Goal: Information Seeking & Learning: Learn about a topic

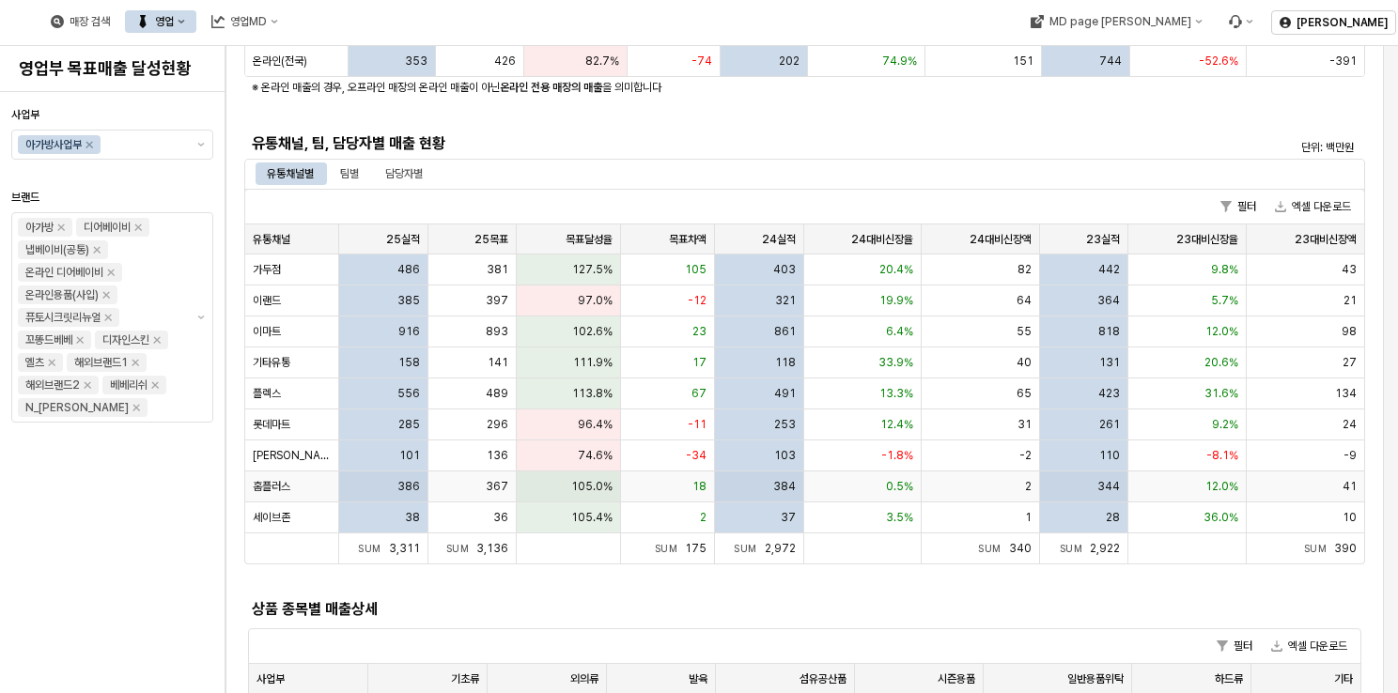
scroll to position [282, 0]
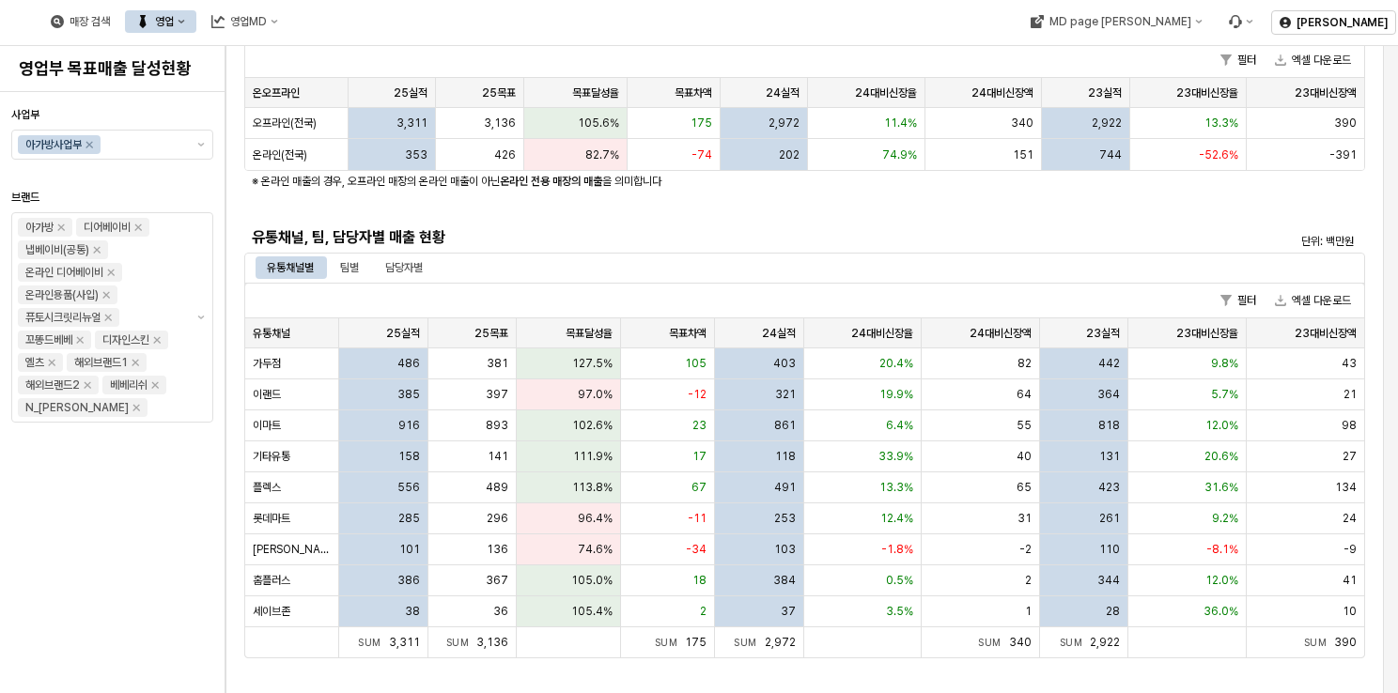
click at [812, 235] on h5 "유통채널, 팀, 담당자별 매출 현황" at bounding box center [665, 237] width 826 height 19
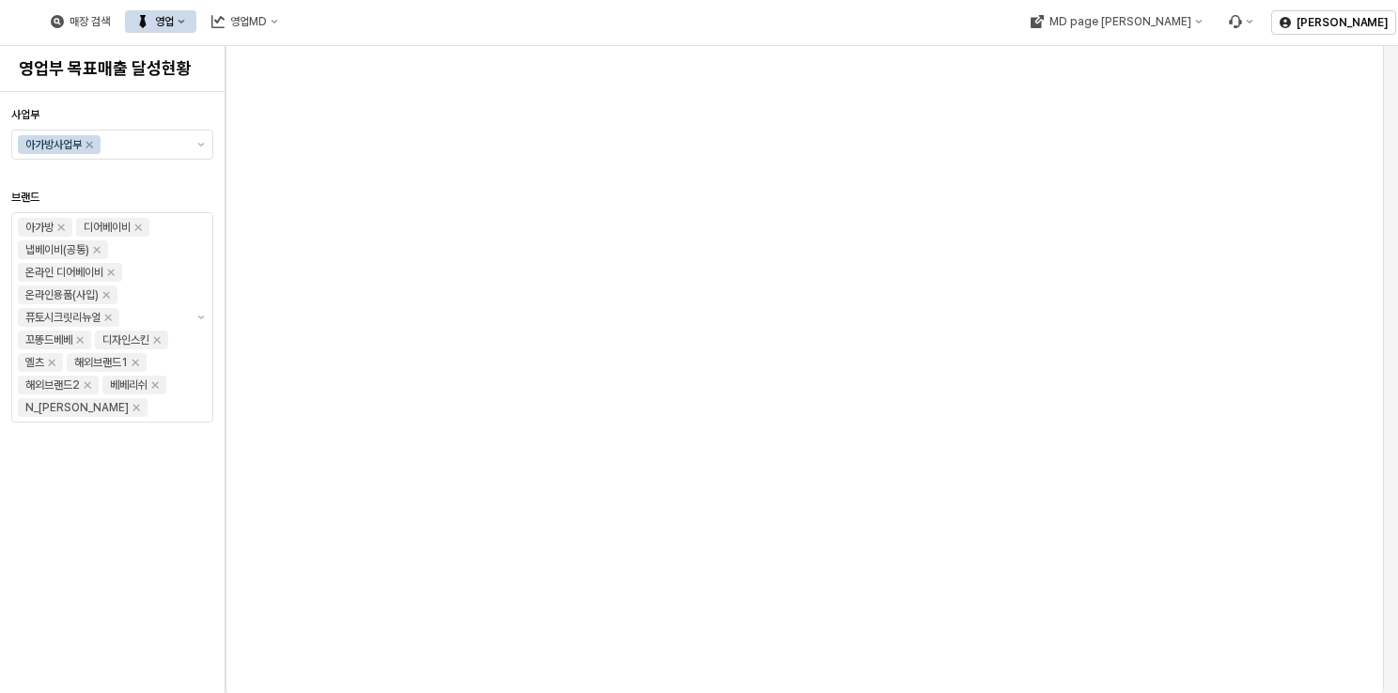
scroll to position [0, 0]
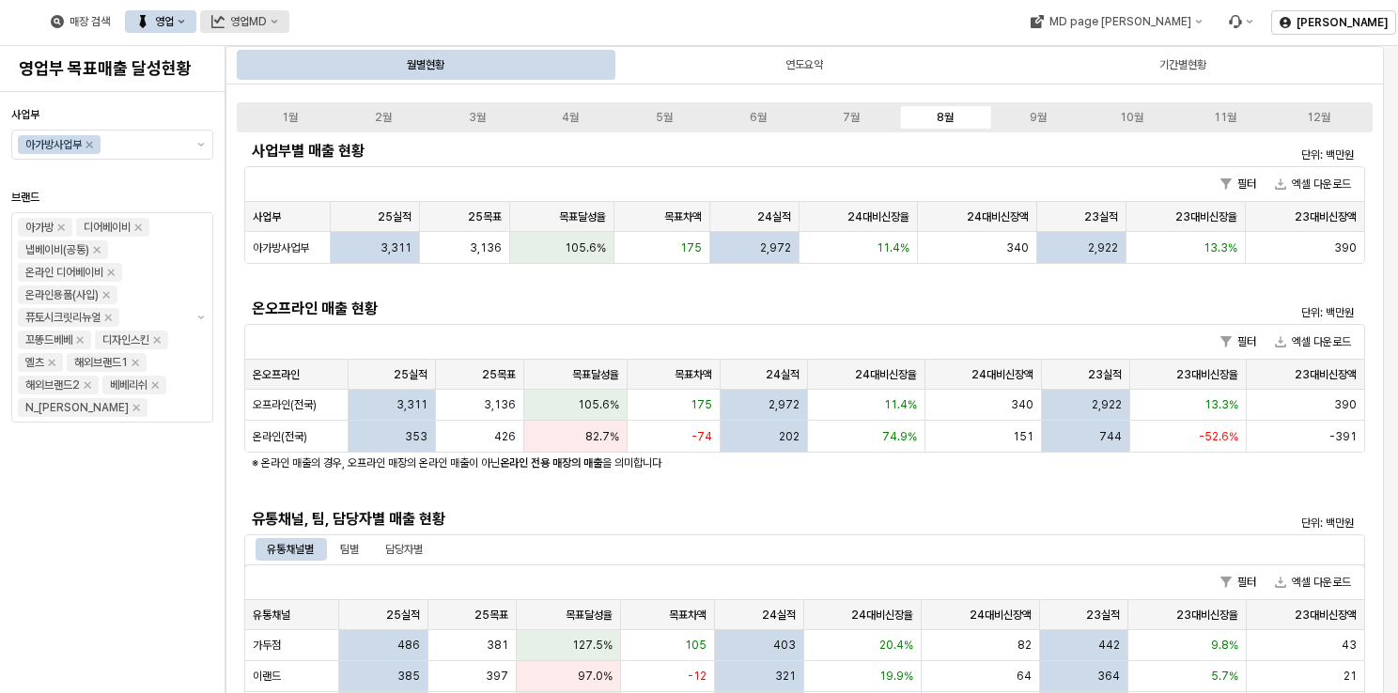
click at [267, 22] on div "영업MD" at bounding box center [248, 21] width 37 height 13
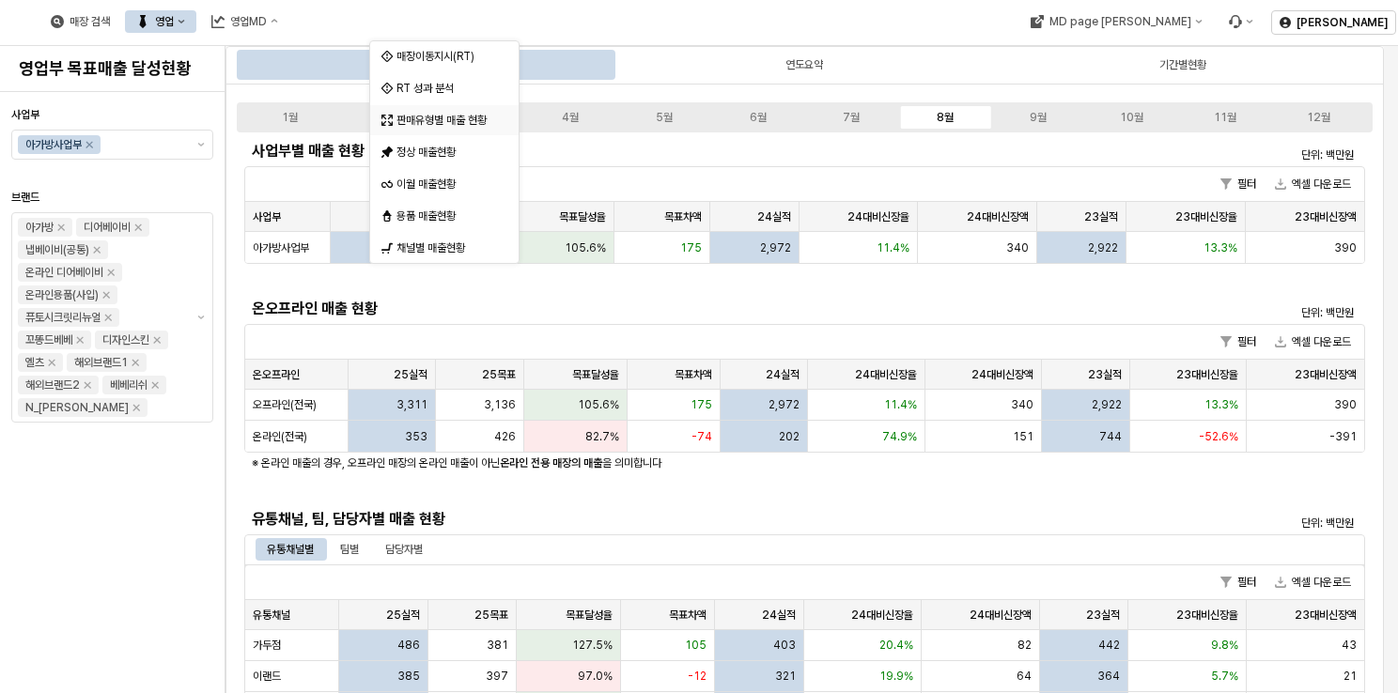
click at [449, 119] on div "판매유형별 매출 현황" at bounding box center [446, 120] width 100 height 15
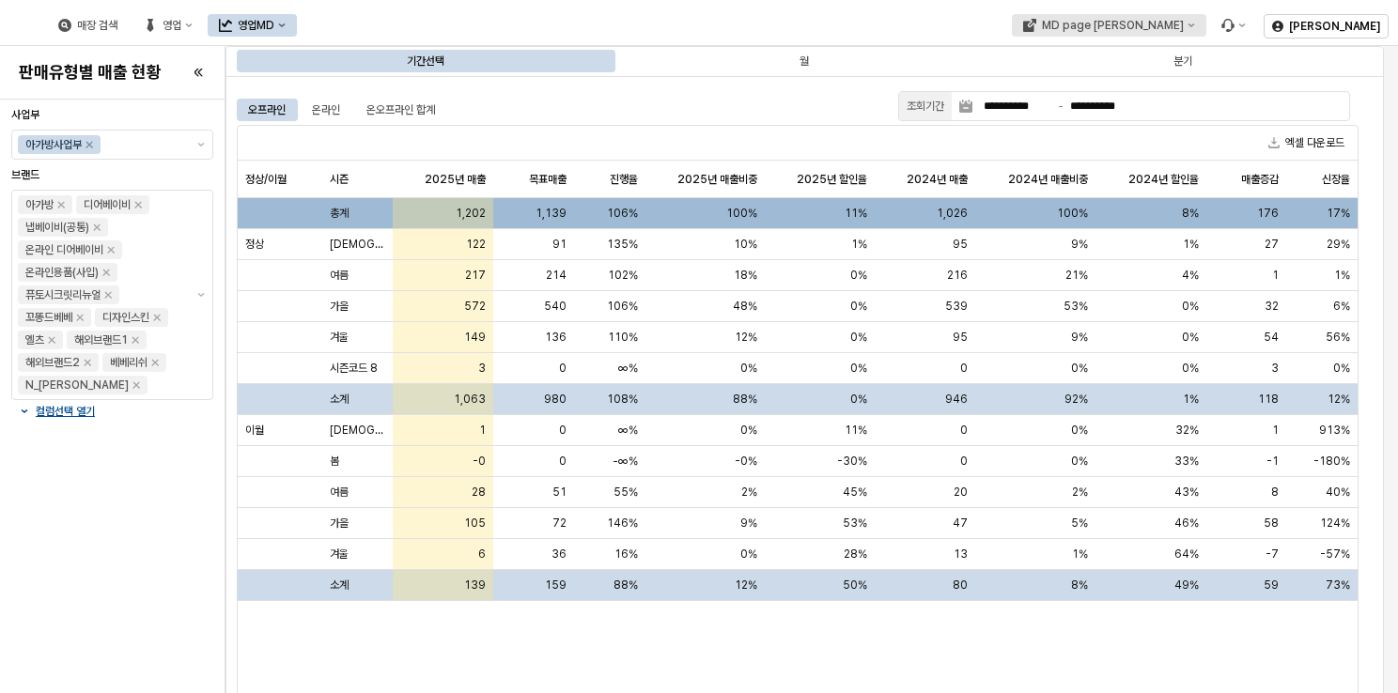
click at [1183, 24] on div "MD page [PERSON_NAME]" at bounding box center [1112, 25] width 142 height 13
click at [1170, 88] on div "아가방" at bounding box center [1201, 92] width 115 height 15
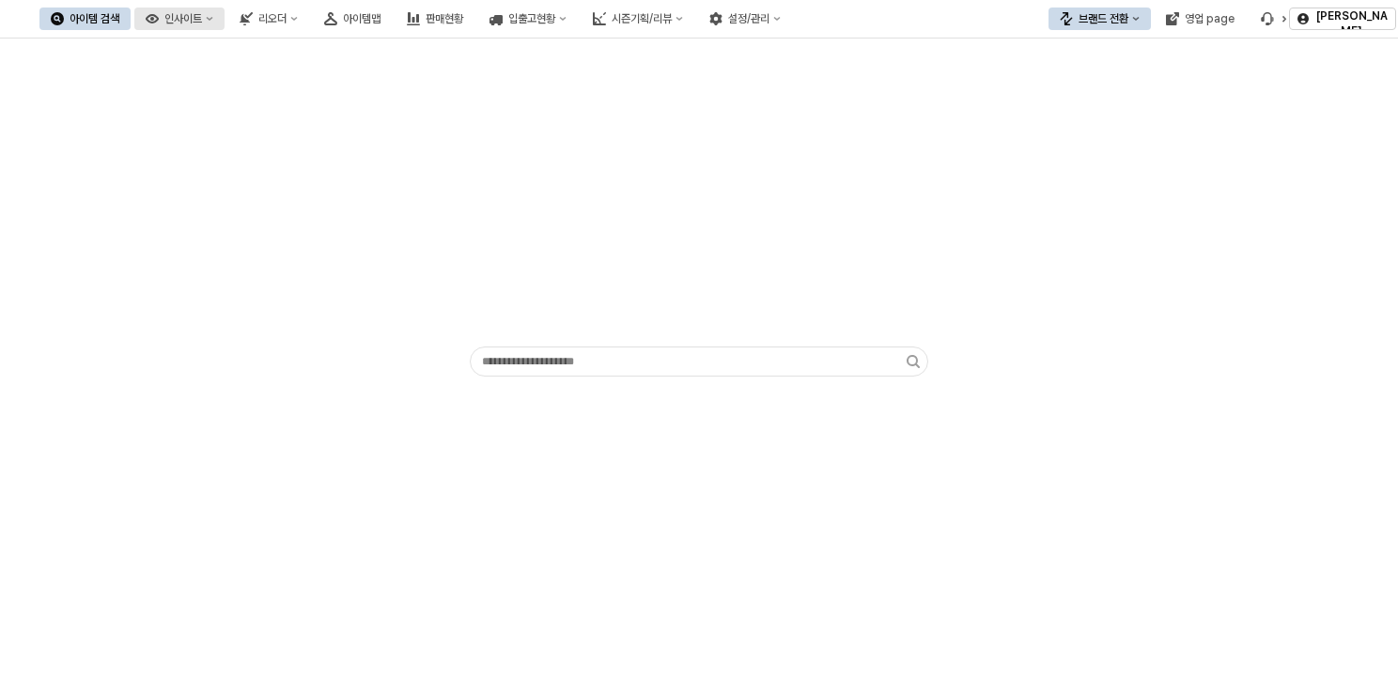
click at [202, 17] on div "인사이트" at bounding box center [183, 18] width 38 height 13
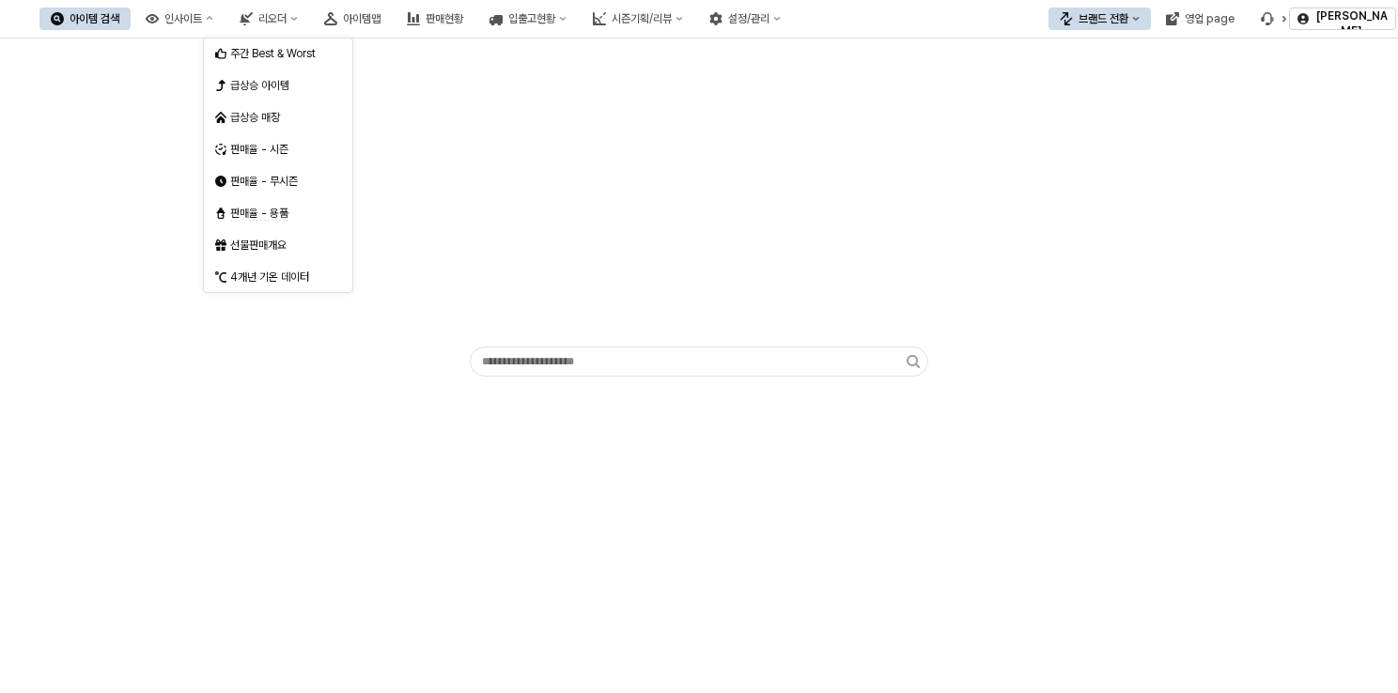
click at [581, 178] on div "App Frame" at bounding box center [699, 238] width 458 height 218
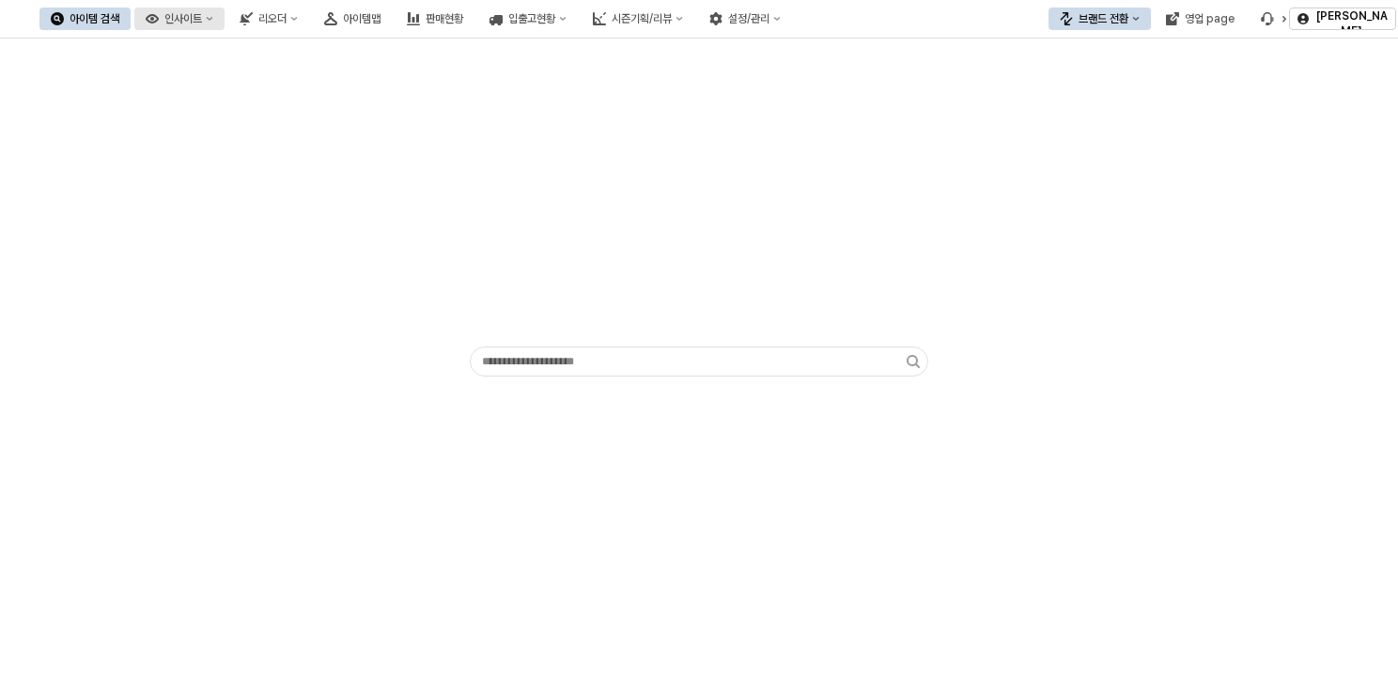
click at [202, 14] on div "인사이트" at bounding box center [183, 18] width 38 height 13
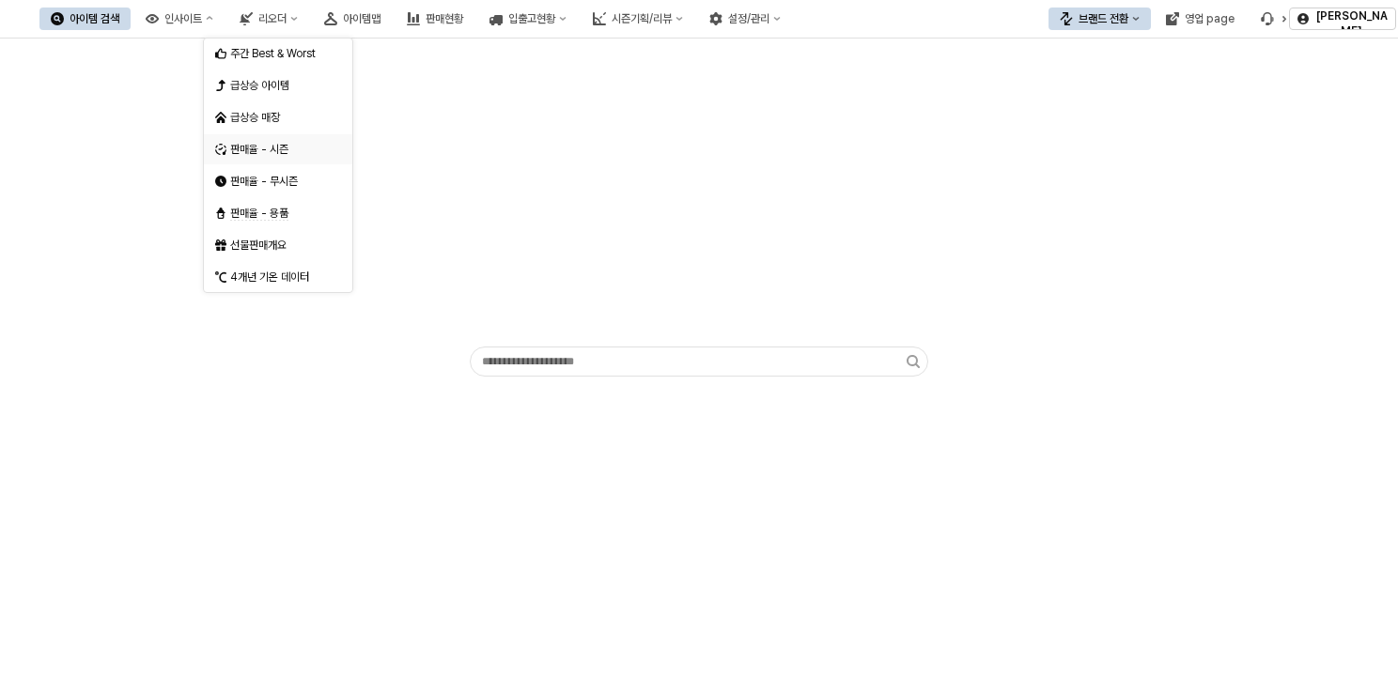
click at [288, 143] on div "판매율 - 시즌" at bounding box center [280, 149] width 100 height 15
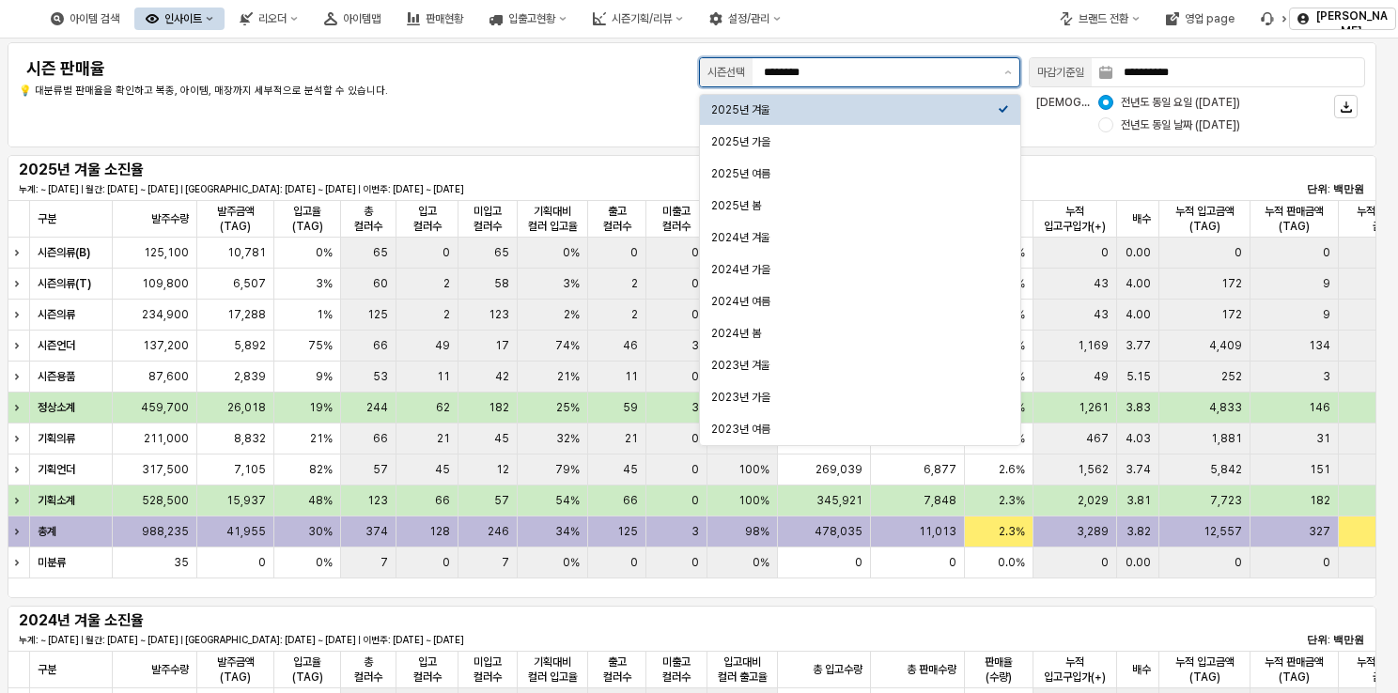
click at [883, 70] on input "********" at bounding box center [878, 72] width 229 height 19
click at [1013, 73] on button "제안 사항 표시" at bounding box center [1008, 72] width 23 height 28
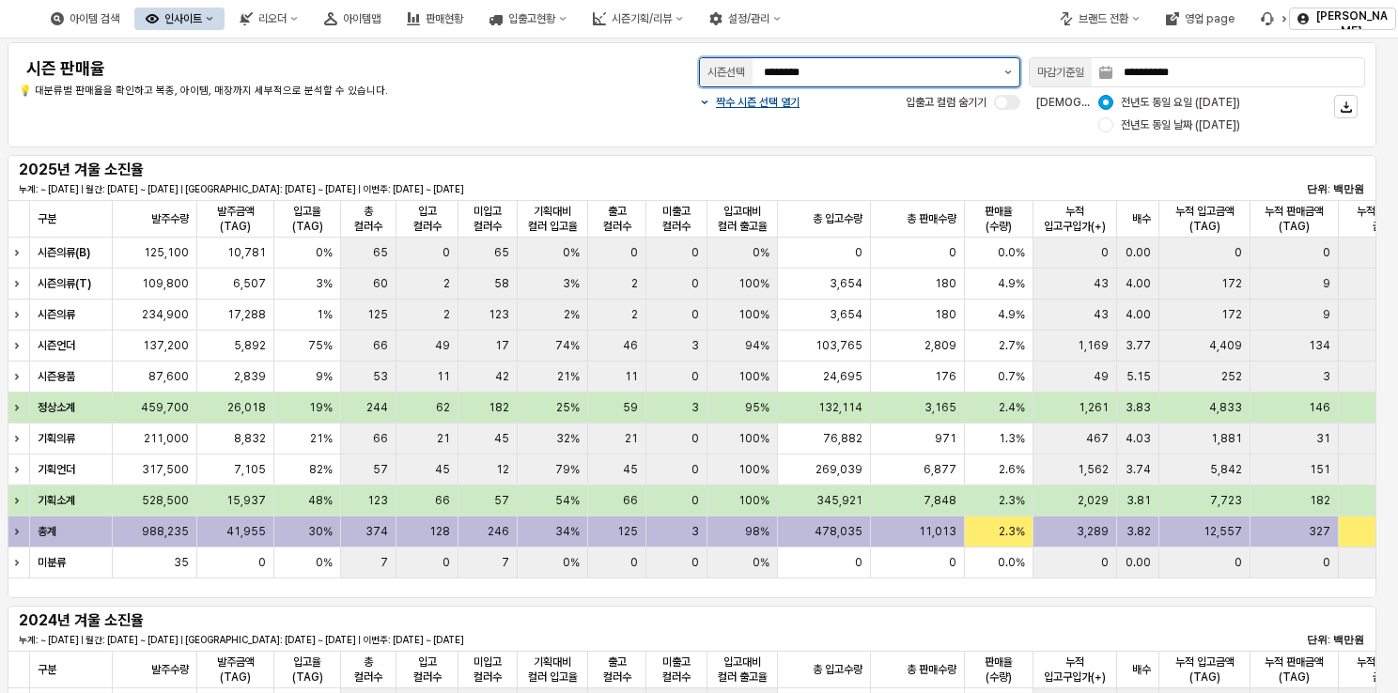
click at [1002, 70] on button "제안 사항 표시" at bounding box center [1008, 72] width 23 height 28
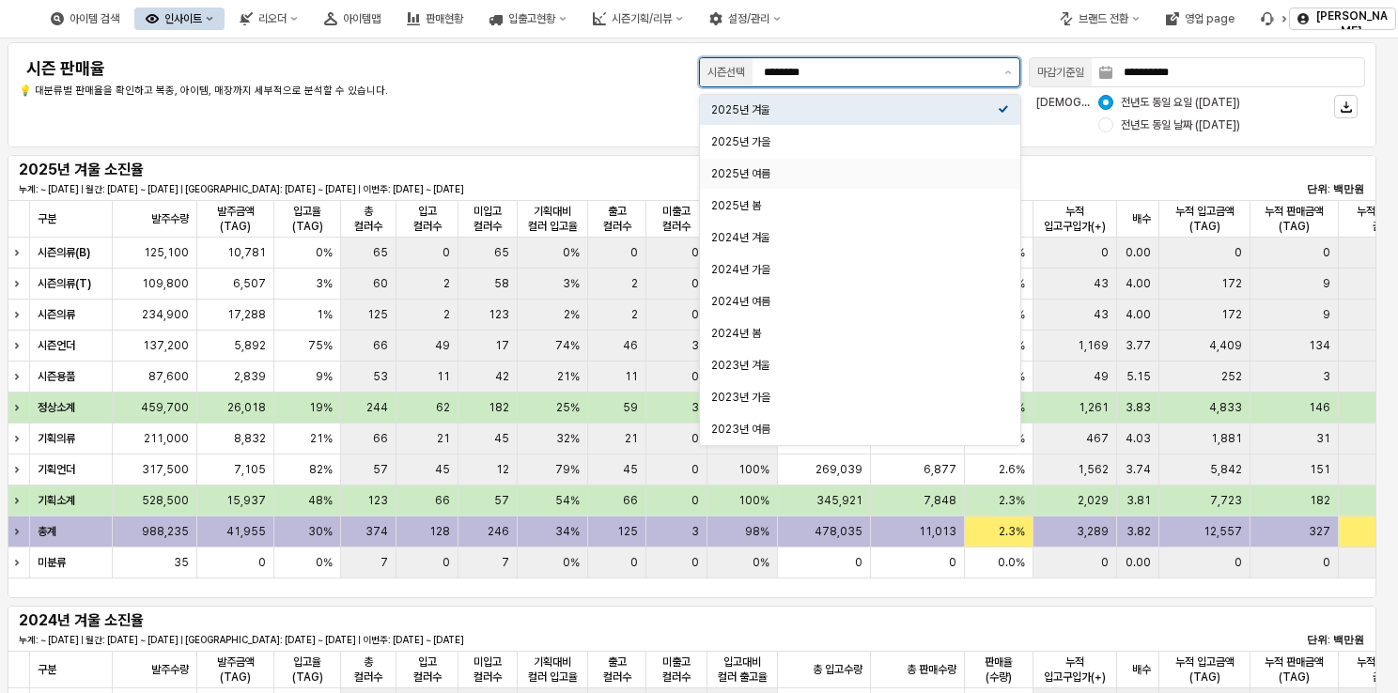
click at [774, 171] on div "2025년 여름" at bounding box center [854, 173] width 287 height 15
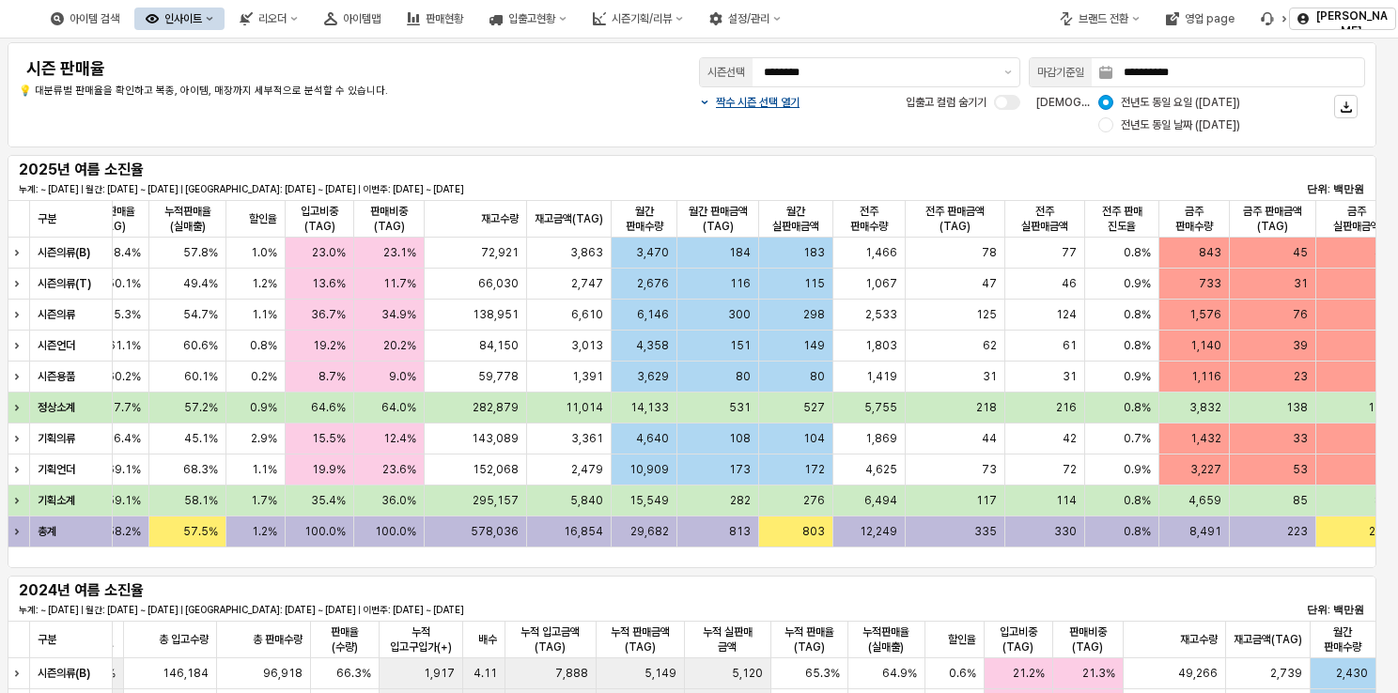
scroll to position [0, 1515]
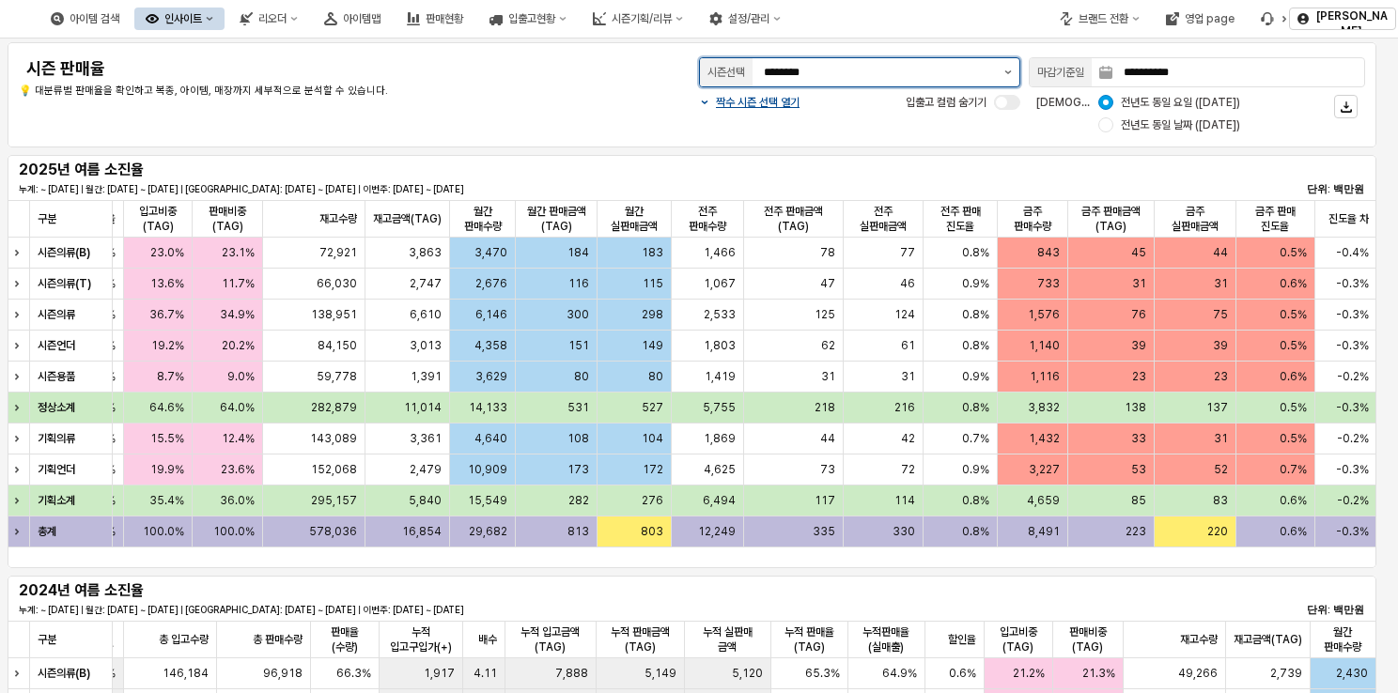
click at [1002, 65] on button "제안 사항 표시" at bounding box center [1008, 72] width 23 height 28
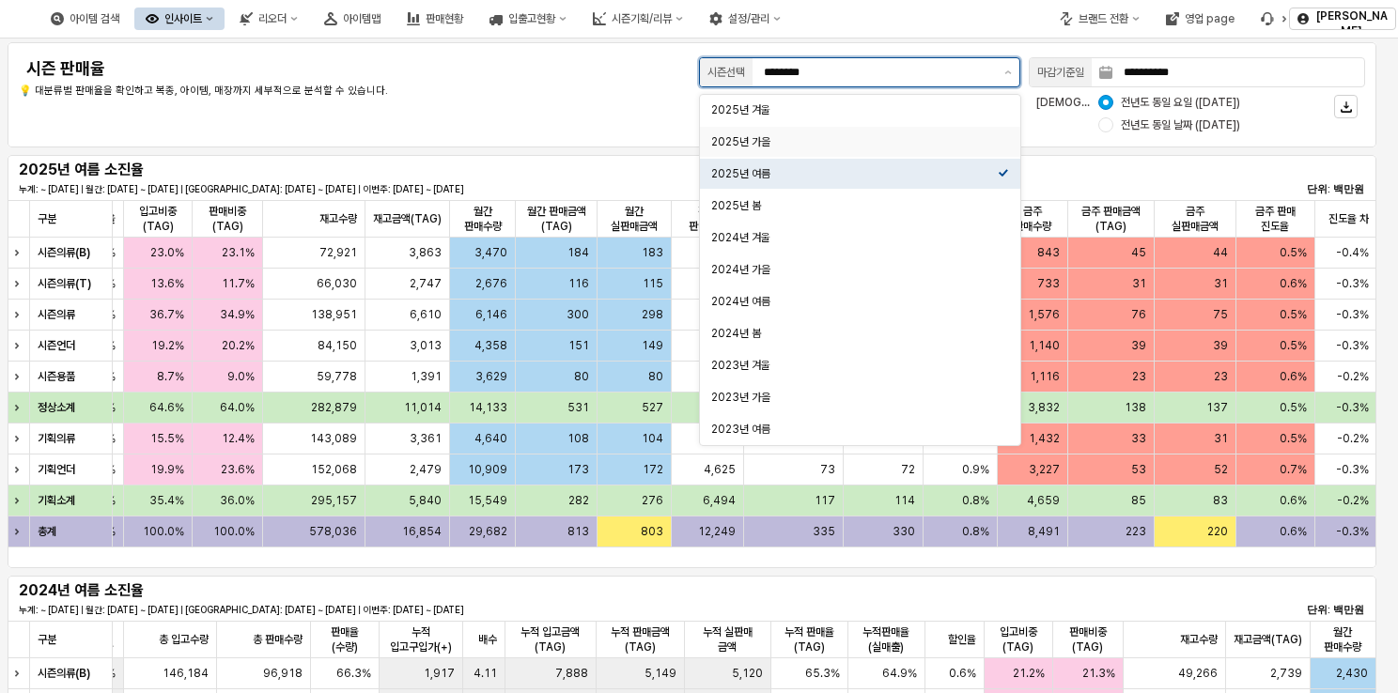
click at [857, 136] on div "2025년 가을" at bounding box center [854, 141] width 287 height 15
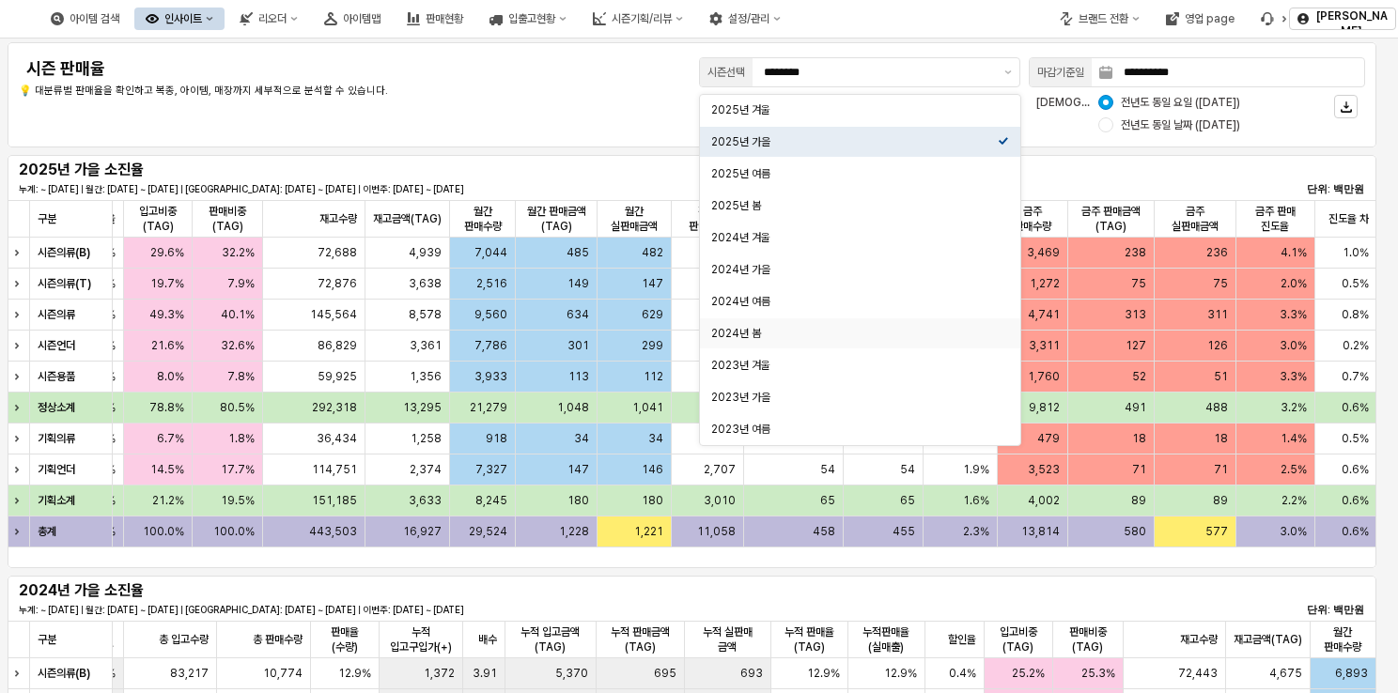
click at [1218, 160] on div "2025년 가을 소진율 누계: ~ [DATE] | 월간: [DATE] ~ [DATE] | 지난주: [DATE] ~ [DATE] | 이번주: […" at bounding box center [692, 178] width 1346 height 38
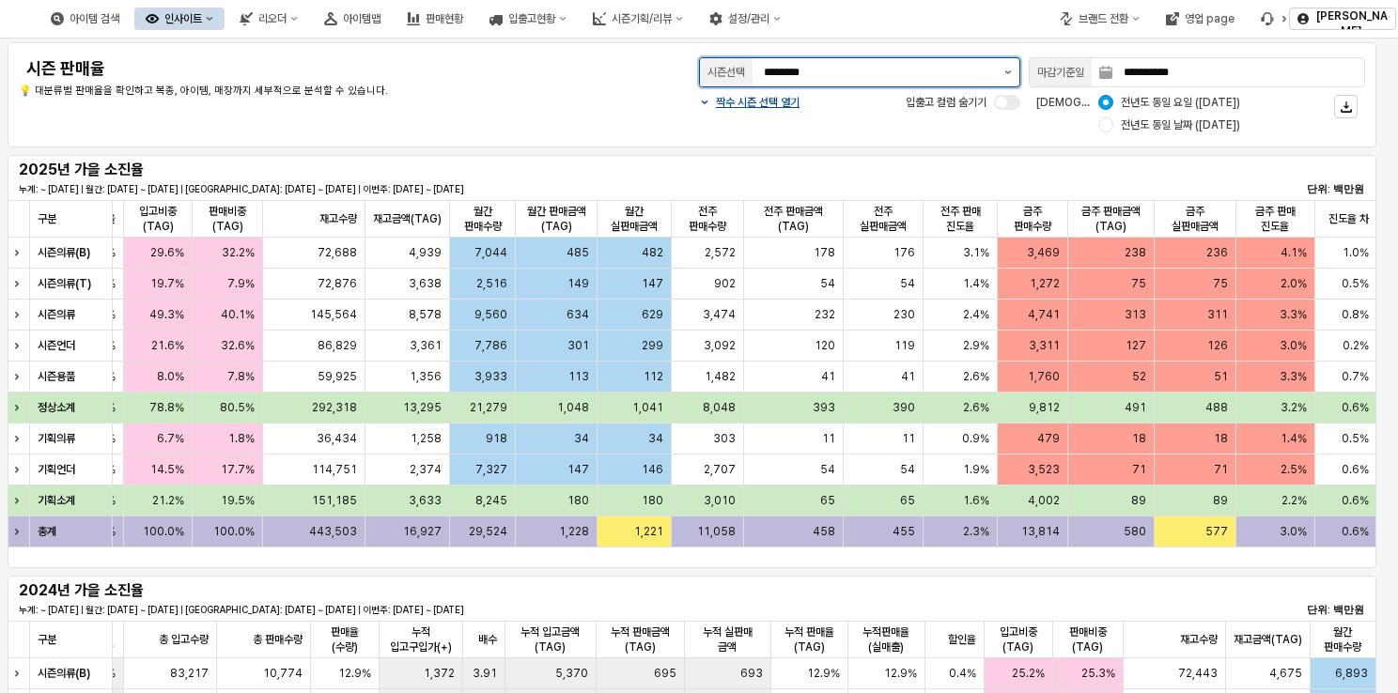
click at [1003, 70] on button "제안 사항 표시" at bounding box center [1008, 72] width 23 height 28
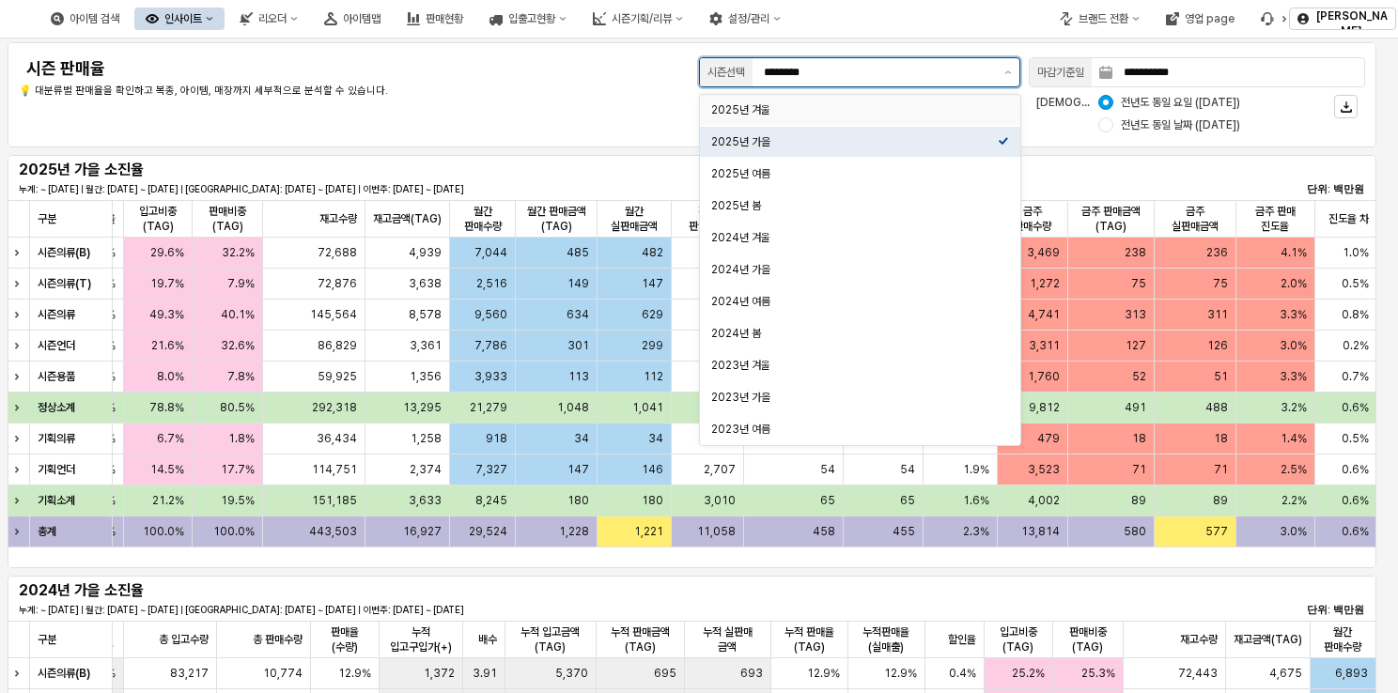
click at [843, 114] on div "2025년 겨울" at bounding box center [854, 109] width 287 height 15
type input "********"
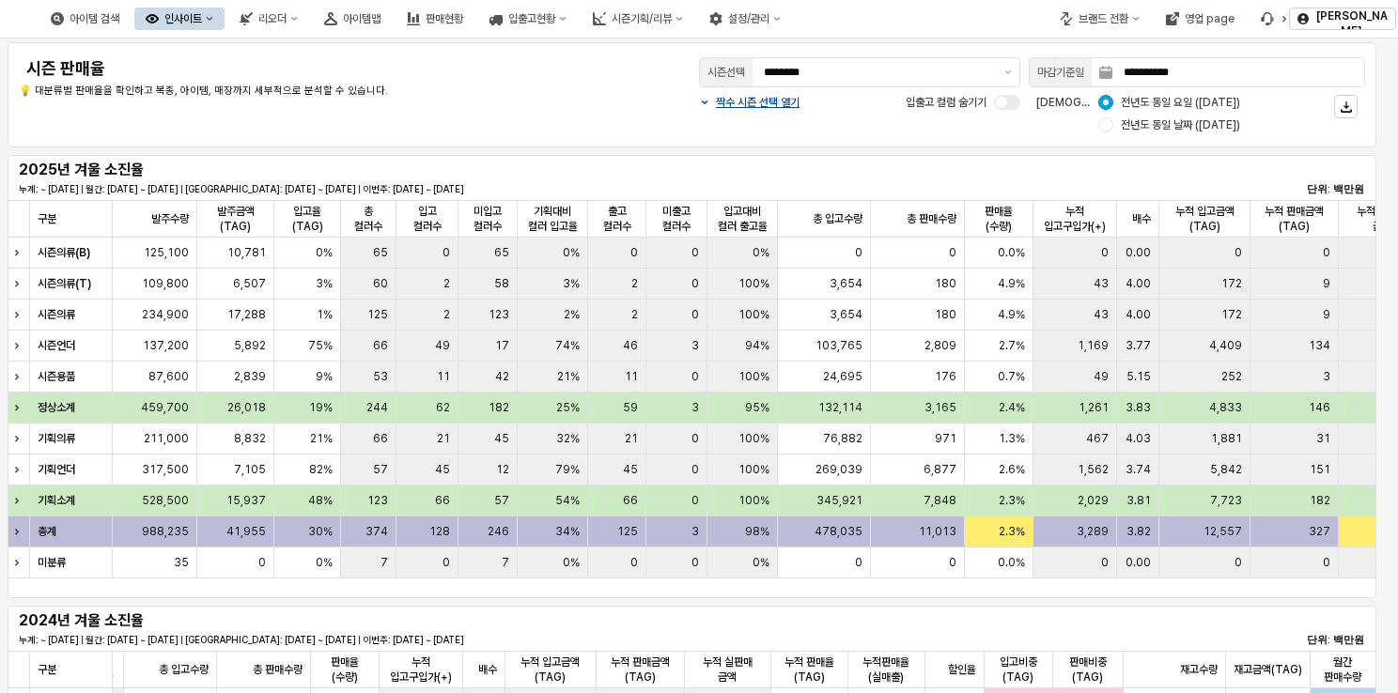
click at [225, 14] on button "인사이트" at bounding box center [179, 19] width 90 height 23
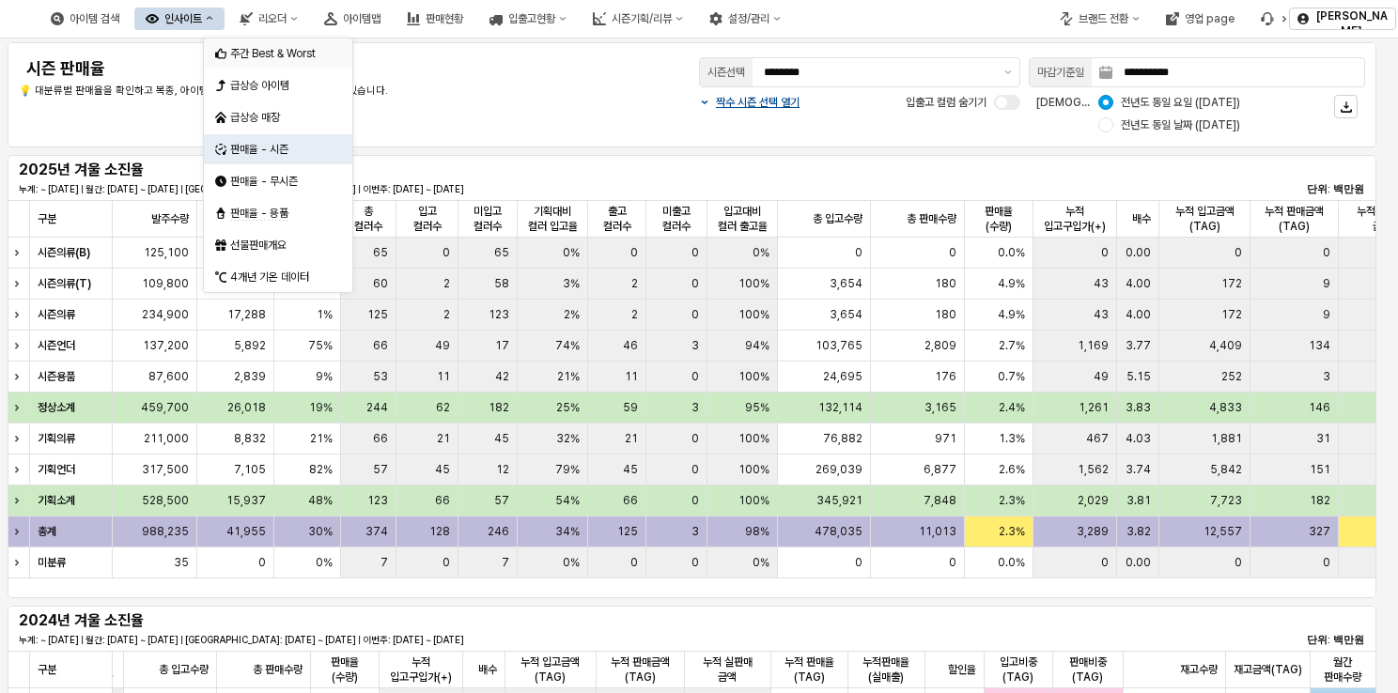
click at [290, 54] on div "주간 Best & Worst" at bounding box center [280, 53] width 100 height 15
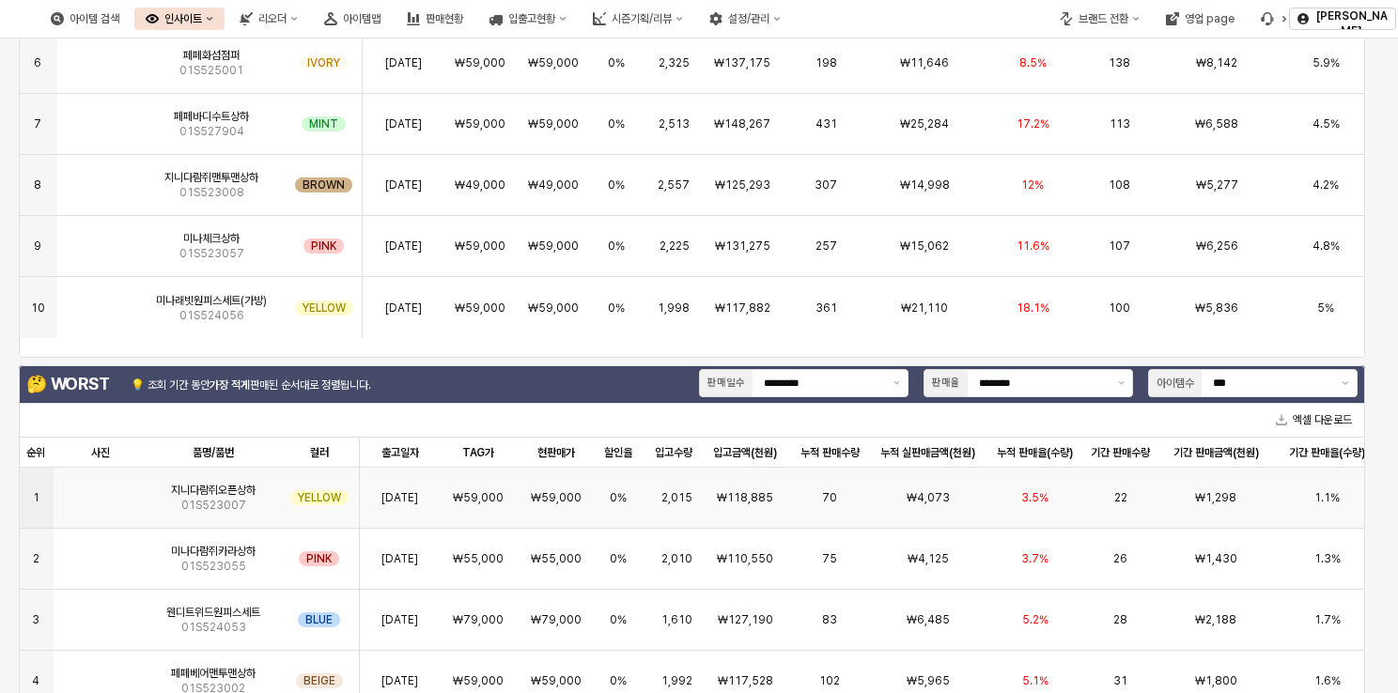
scroll to position [846, 0]
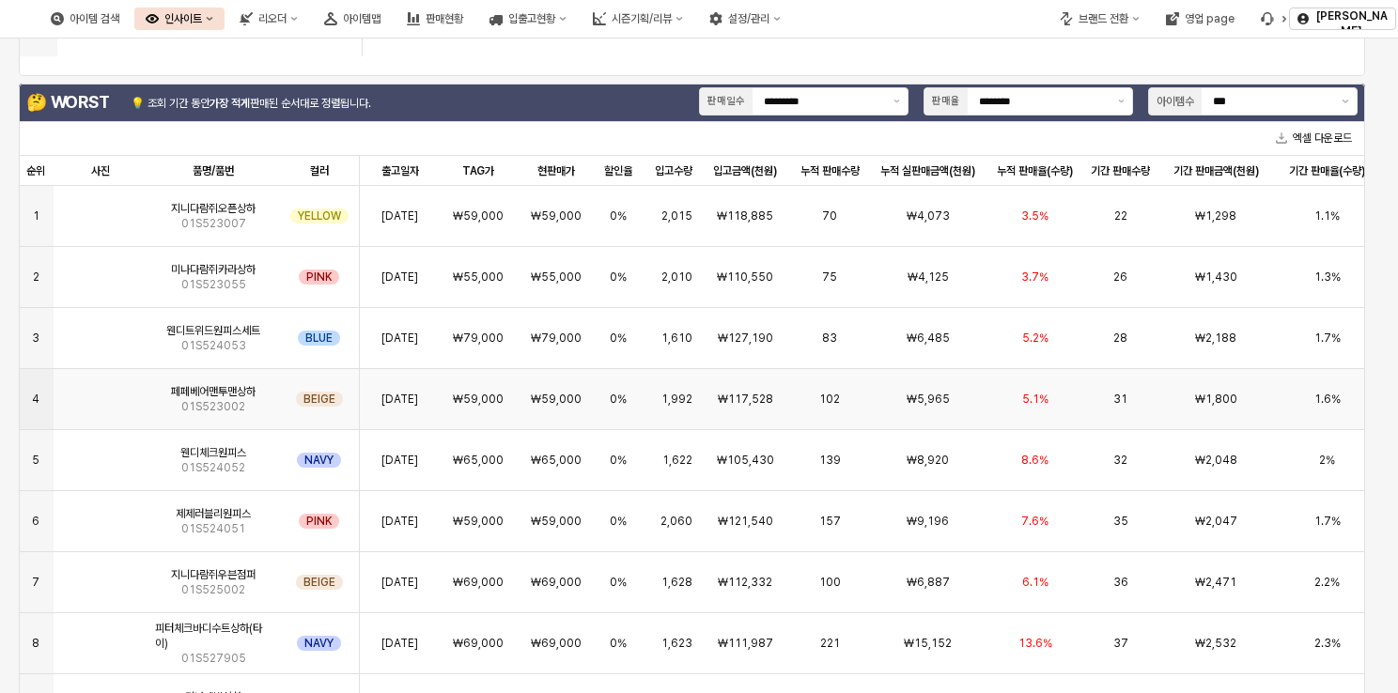
click at [725, 399] on span "₩117,528" at bounding box center [745, 399] width 55 height 15
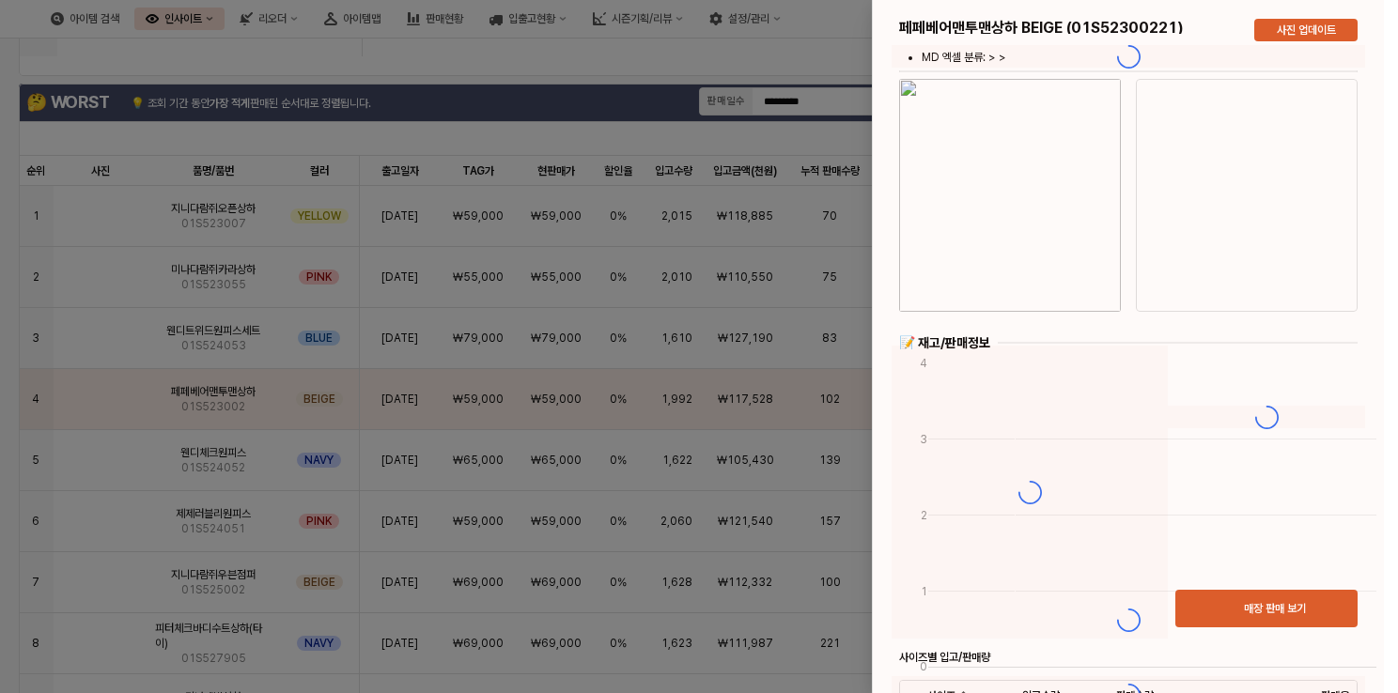
click at [776, 208] on div at bounding box center [699, 346] width 1398 height 693
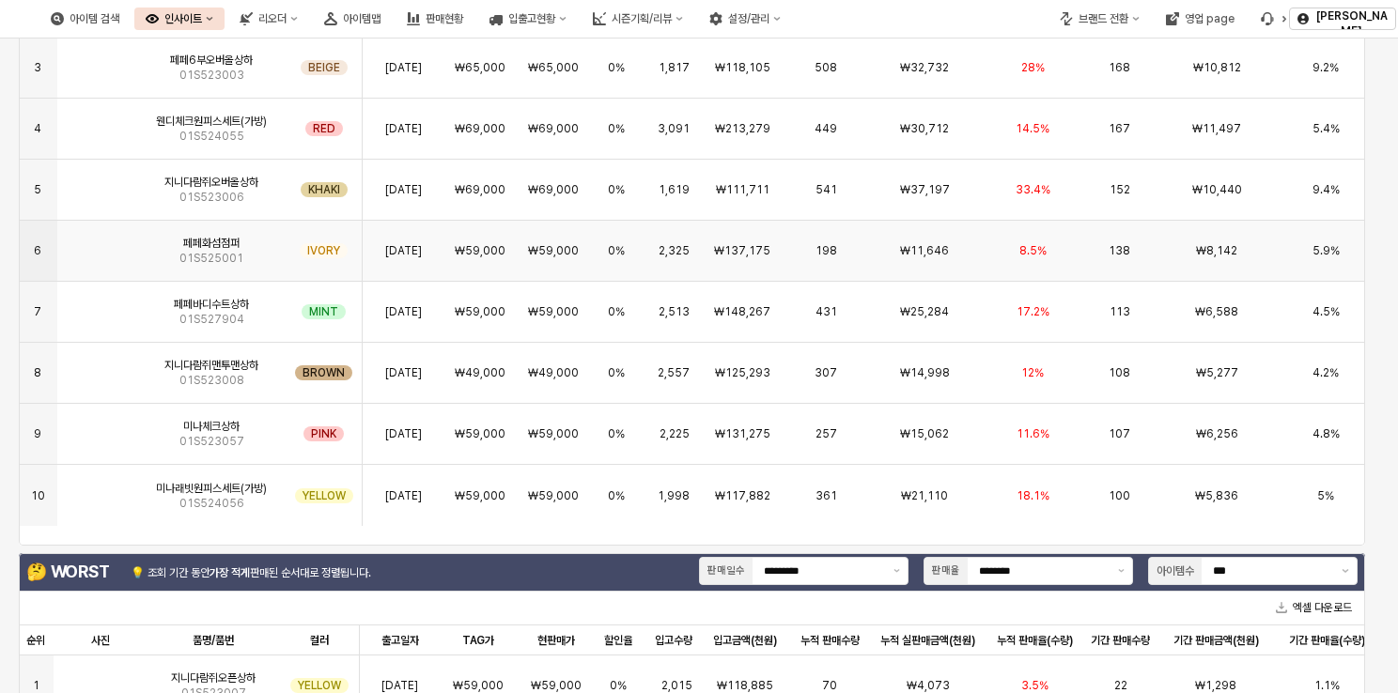
scroll to position [0, 0]
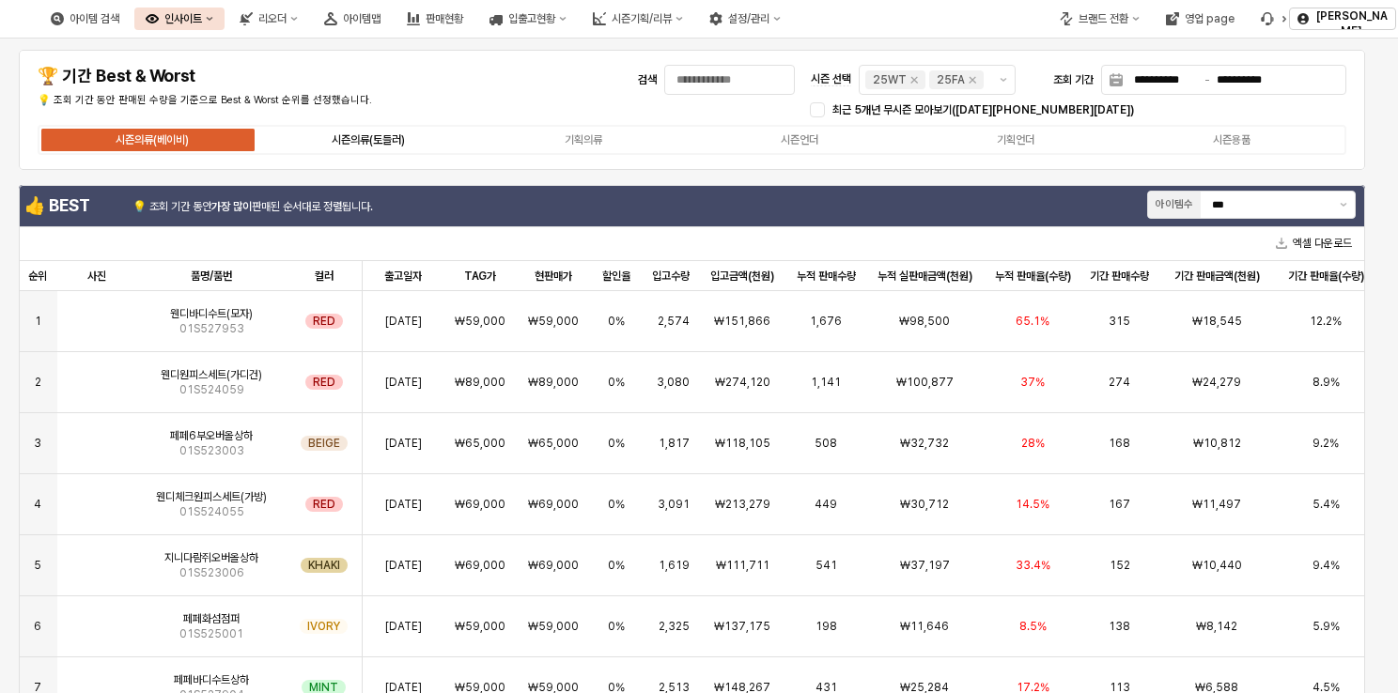
click at [391, 133] on div "시즌의류(토들러)" at bounding box center [368, 139] width 73 height 13
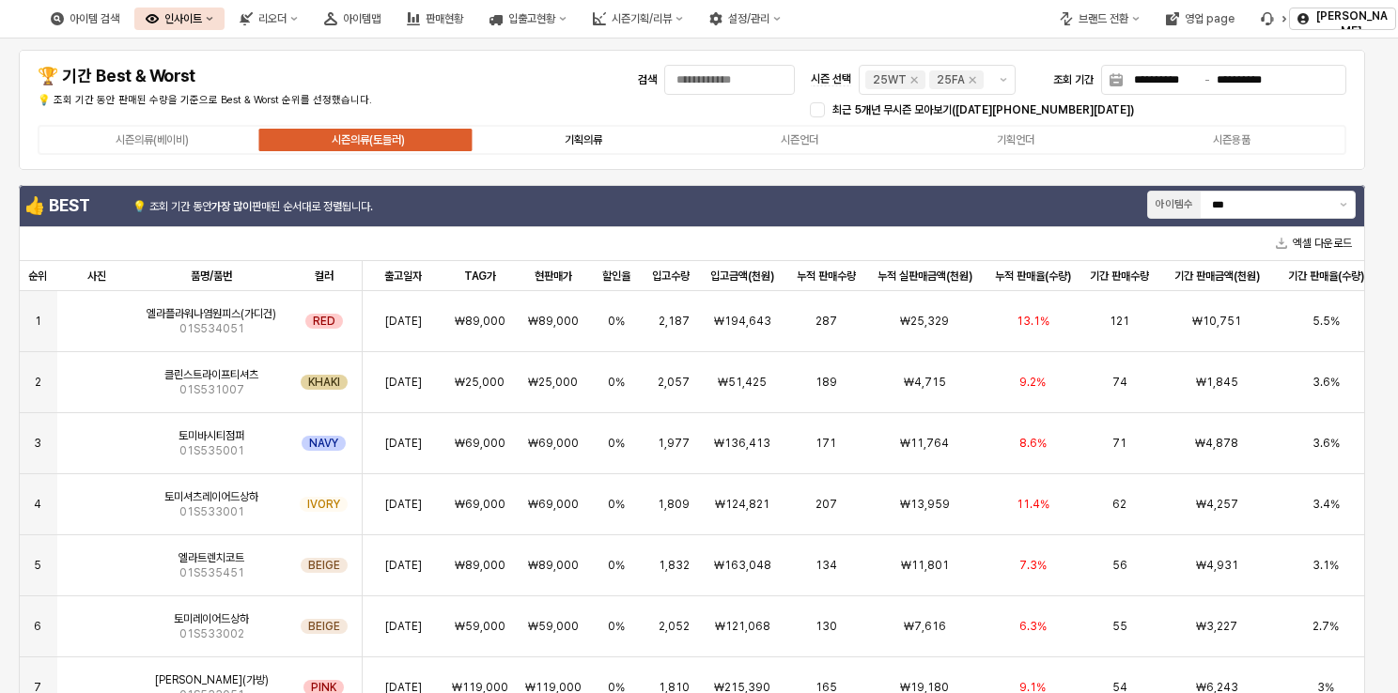
click at [614, 134] on label "기획의류" at bounding box center [584, 140] width 216 height 17
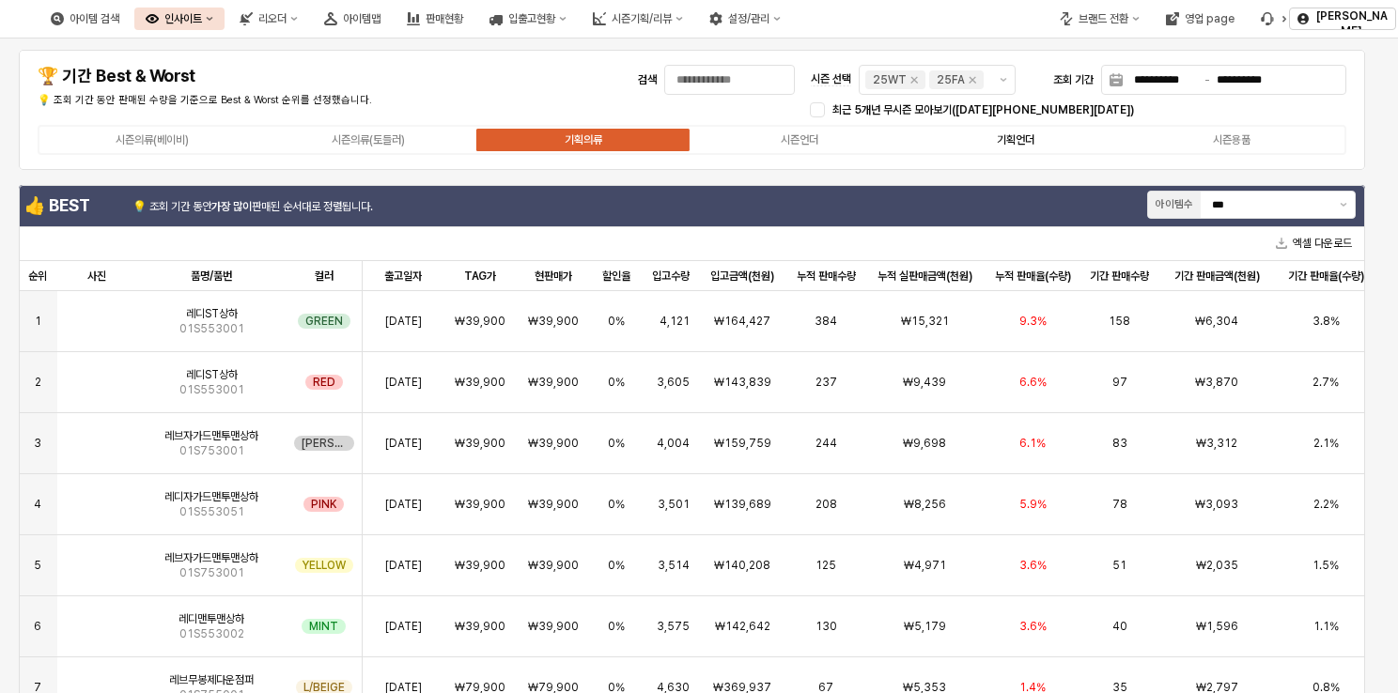
click at [973, 140] on label "기획언더" at bounding box center [1016, 140] width 216 height 17
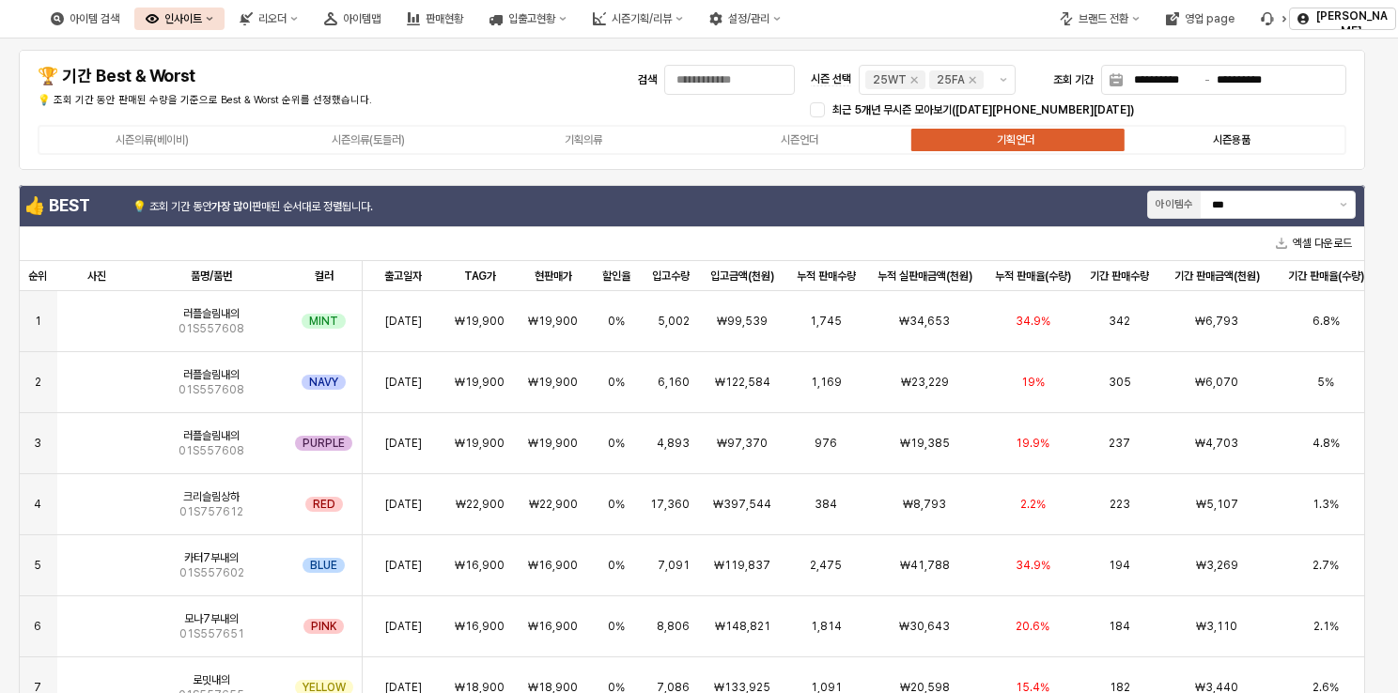
click at [1255, 148] on div "시즌의류(베이비) 시즌의류(토들러) 기획의류 시즌언더 기획언더 시즌용품" at bounding box center [692, 140] width 1309 height 30
click at [1252, 136] on label "시즌용품" at bounding box center [1232, 140] width 216 height 17
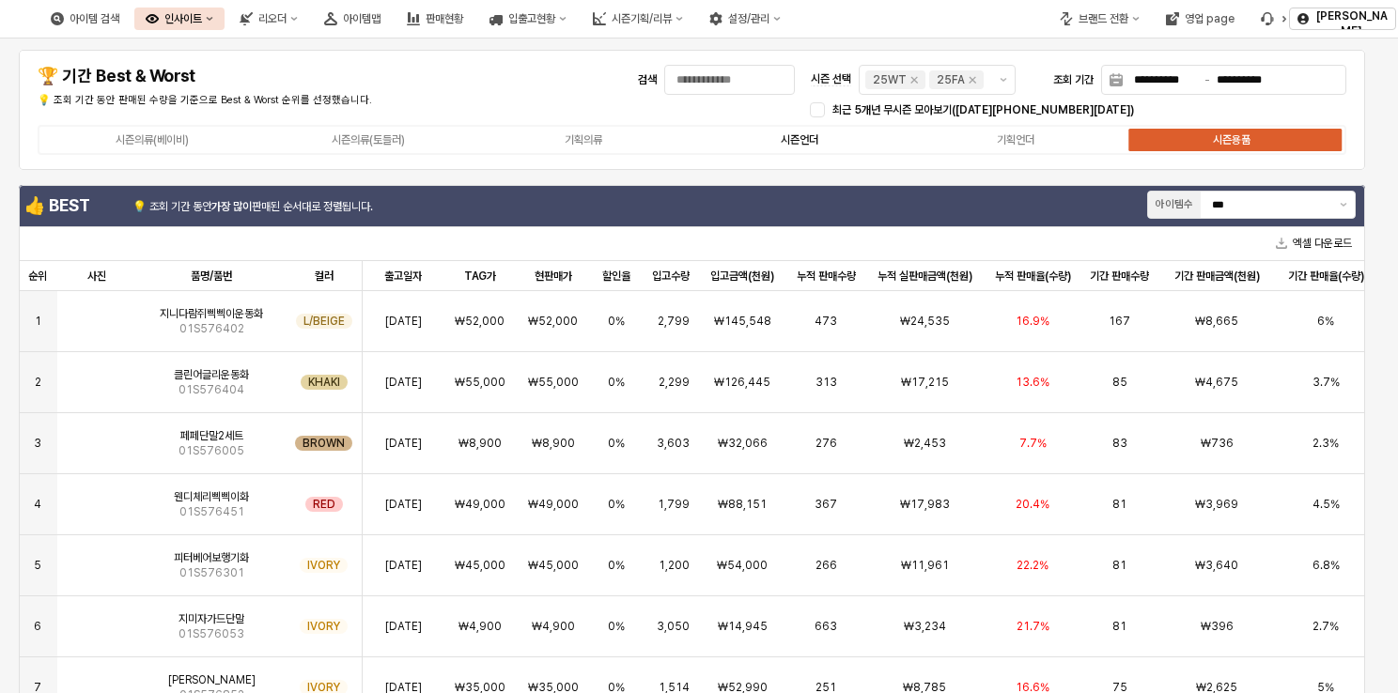
click at [827, 140] on label "시즌언더" at bounding box center [800, 140] width 216 height 17
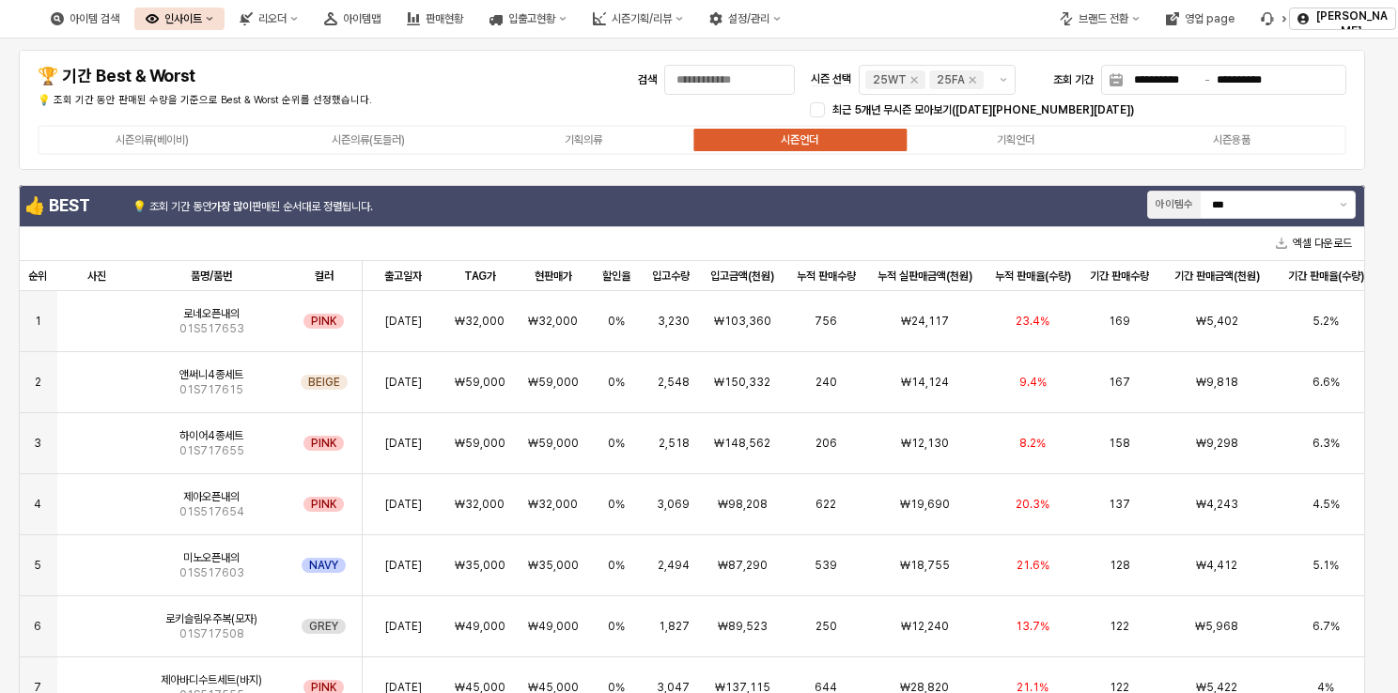
click at [1194, 22] on div "영업 page" at bounding box center [1210, 18] width 50 height 13
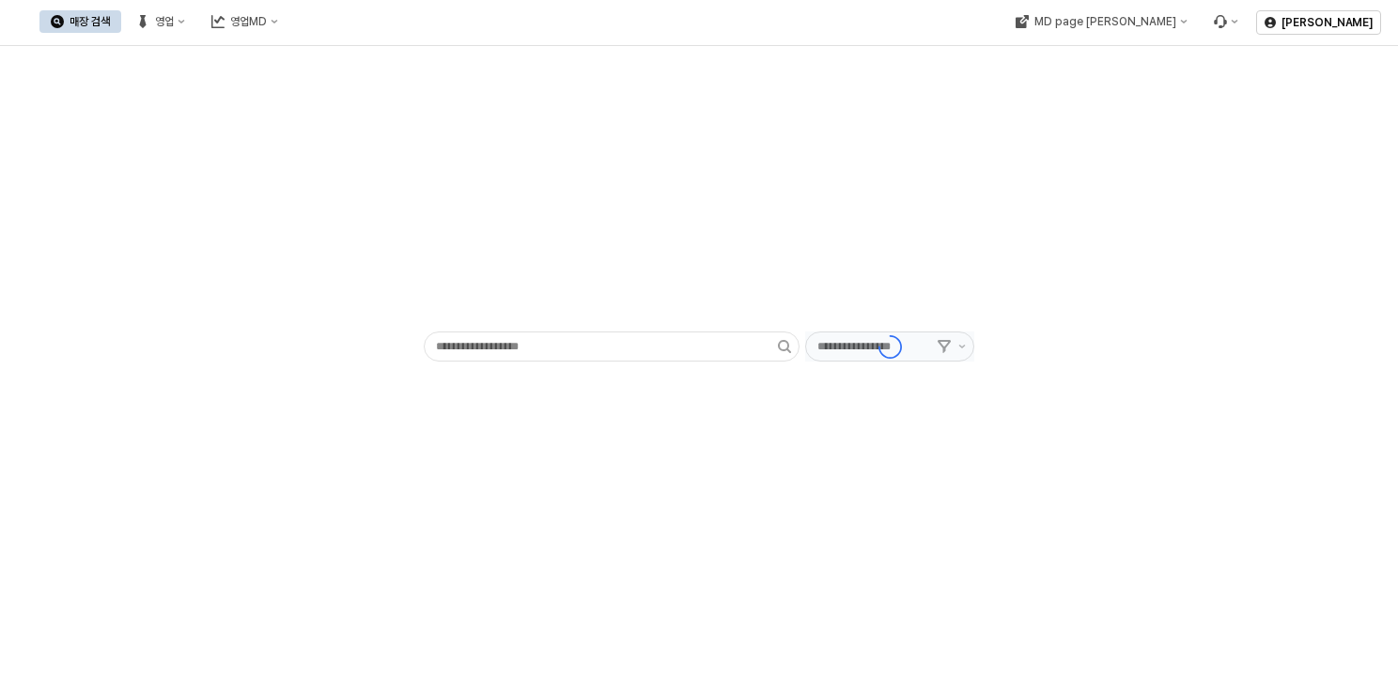
type input "******"
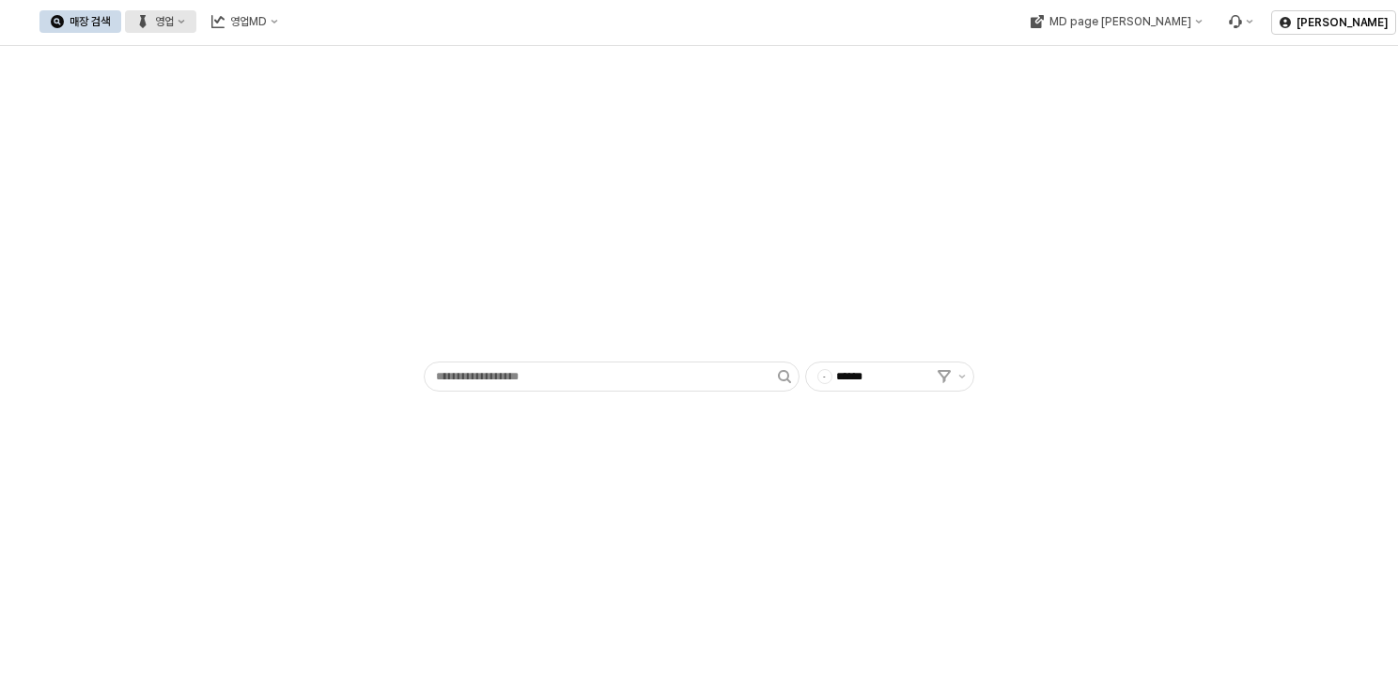
click at [174, 18] on div "영업" at bounding box center [164, 21] width 19 height 13
click at [267, 22] on div "영업MD" at bounding box center [248, 21] width 37 height 13
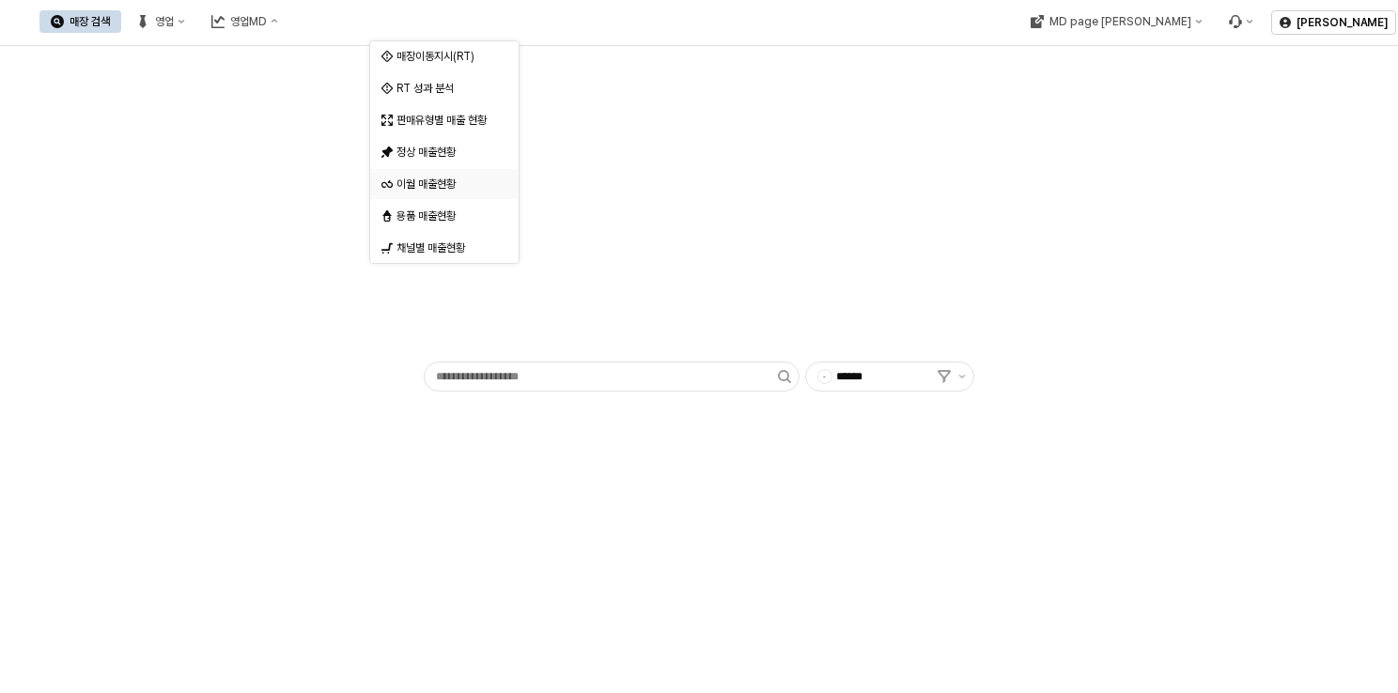
click at [463, 189] on div "이월 매출현황" at bounding box center [446, 184] width 100 height 15
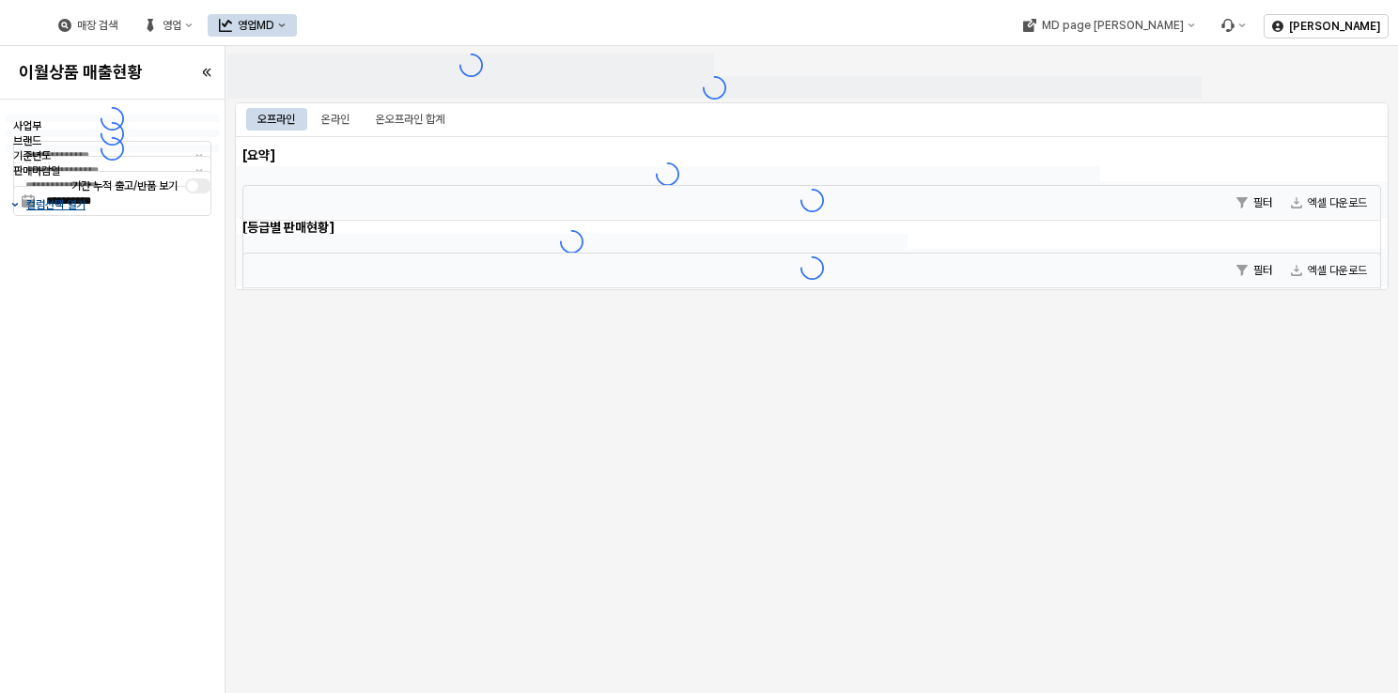
type input "******"
type input "***"
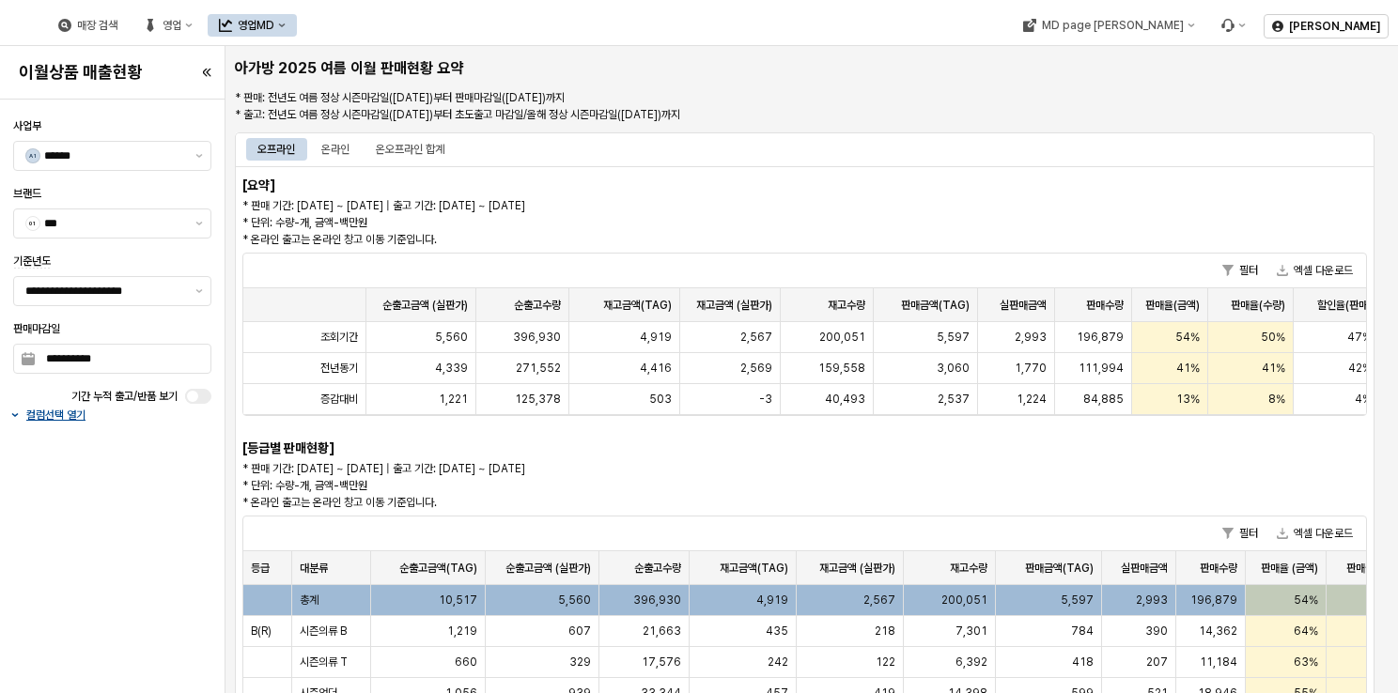
scroll to position [0, 144]
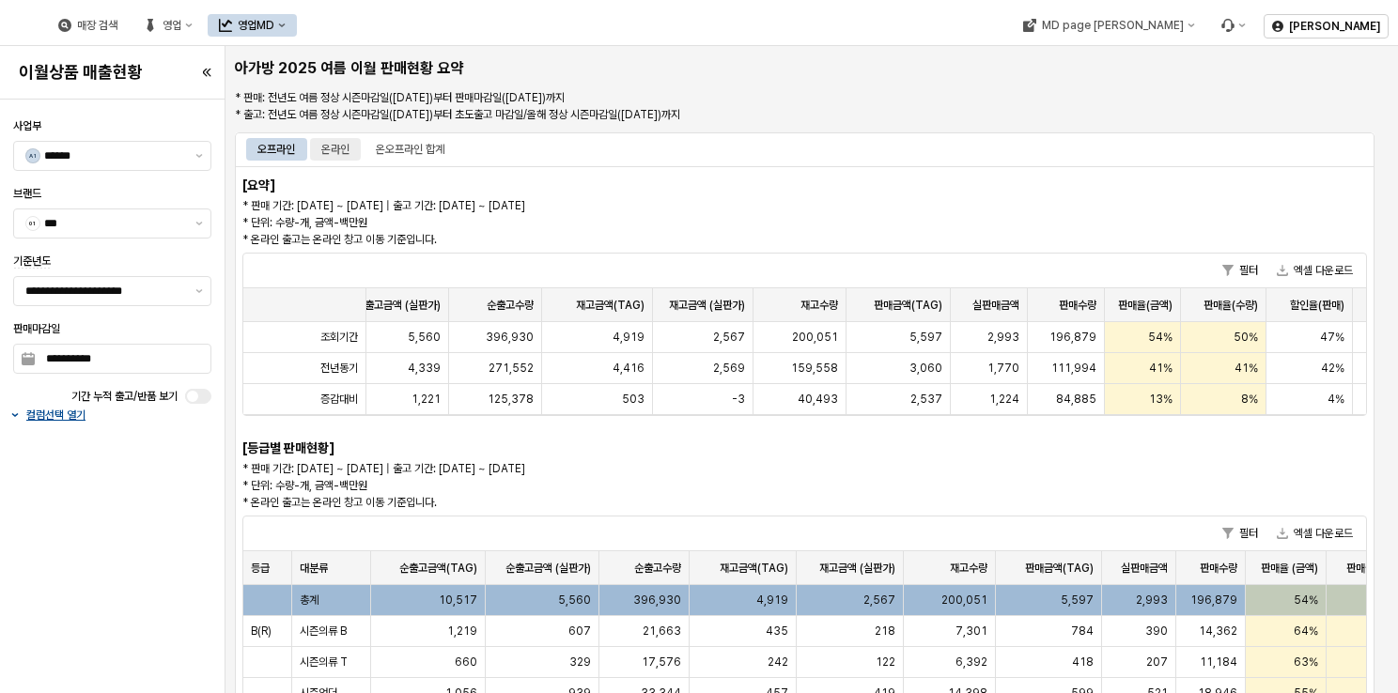
click at [347, 141] on div "온라인" at bounding box center [335, 149] width 28 height 23
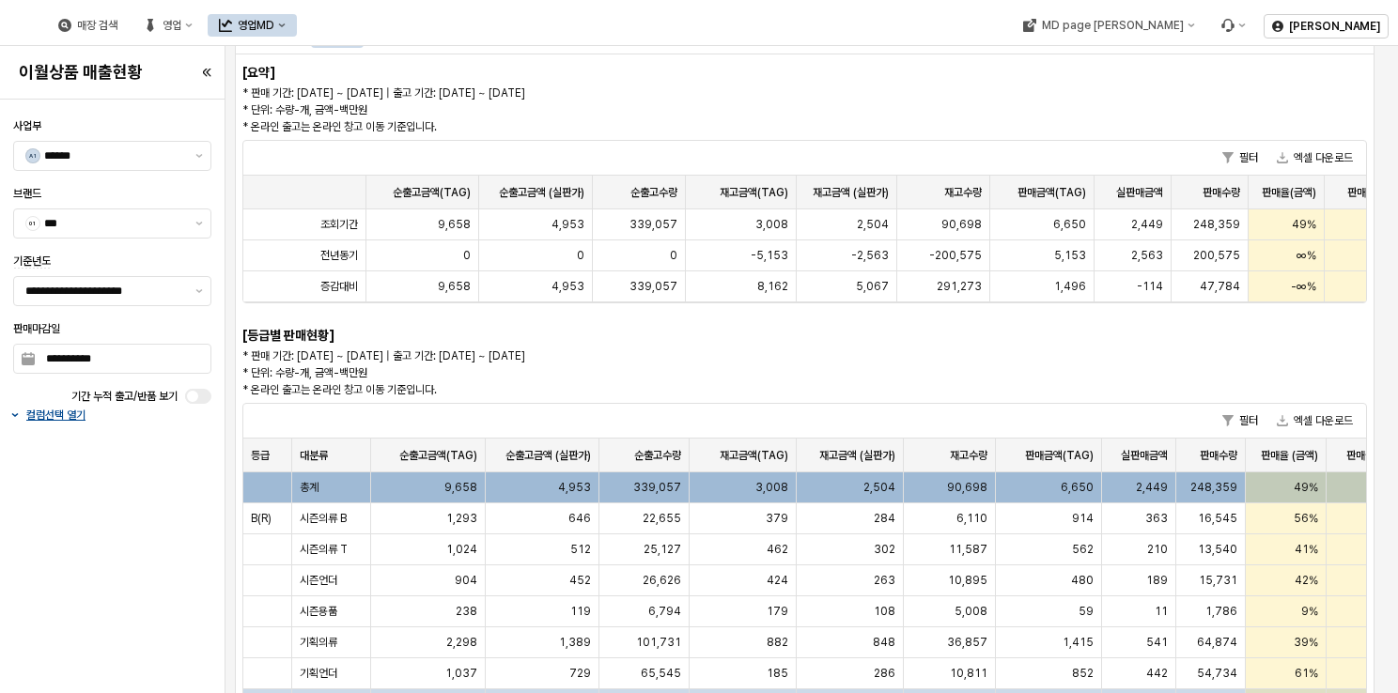
scroll to position [0, 0]
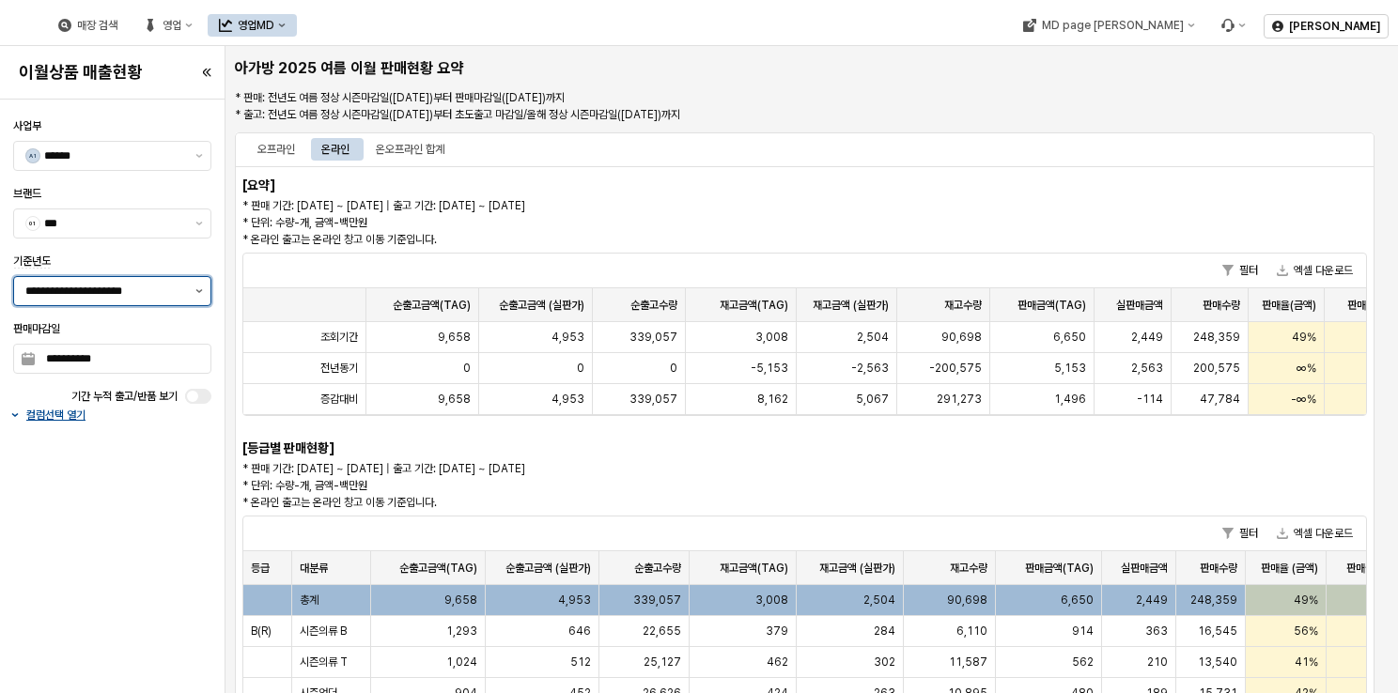
click at [189, 290] on button "제안 사항 표시" at bounding box center [199, 291] width 23 height 28
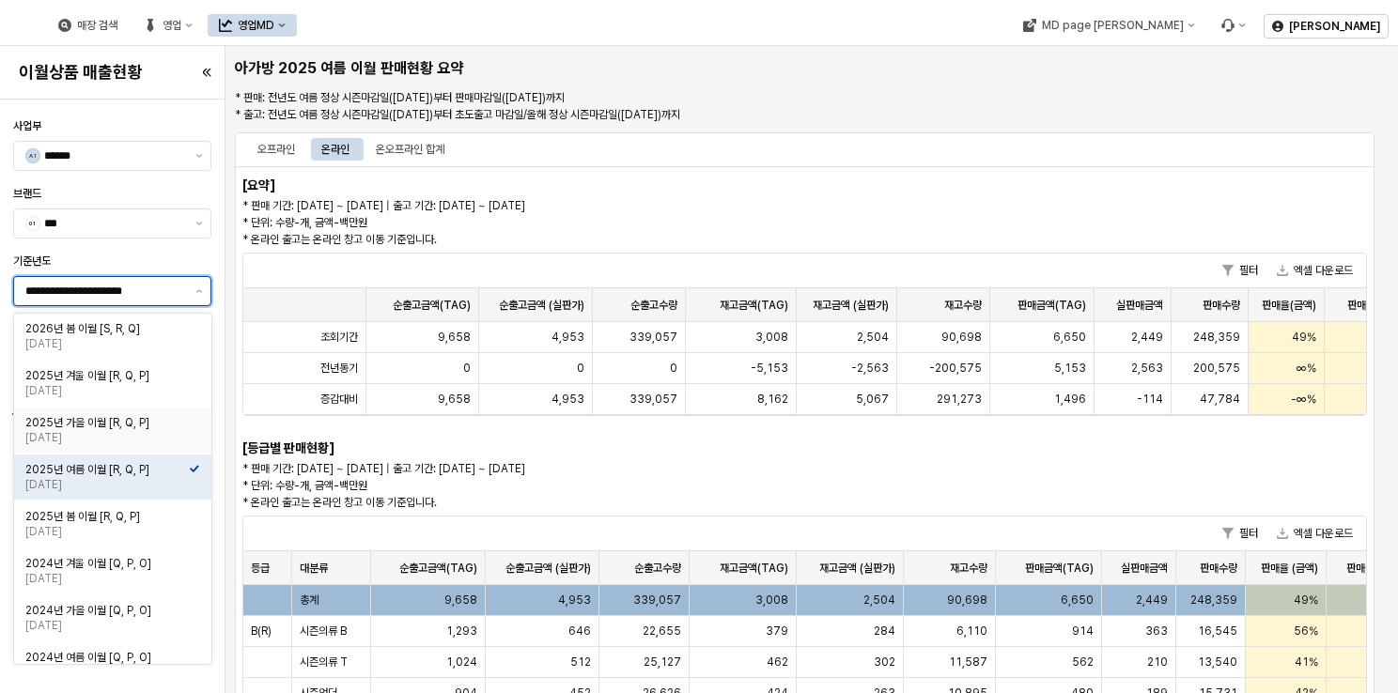
click at [117, 426] on div "2025년 가을 이월 [R, Q, P]" at bounding box center [106, 422] width 163 height 15
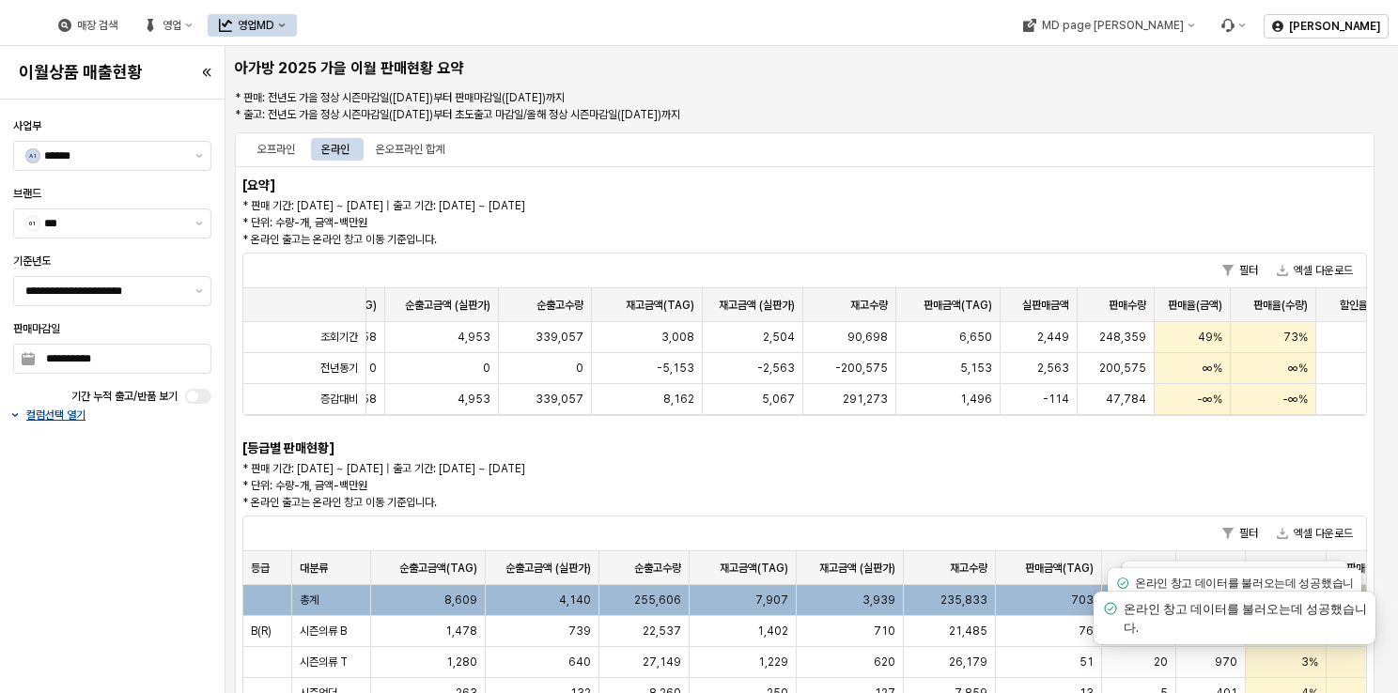
scroll to position [0, 216]
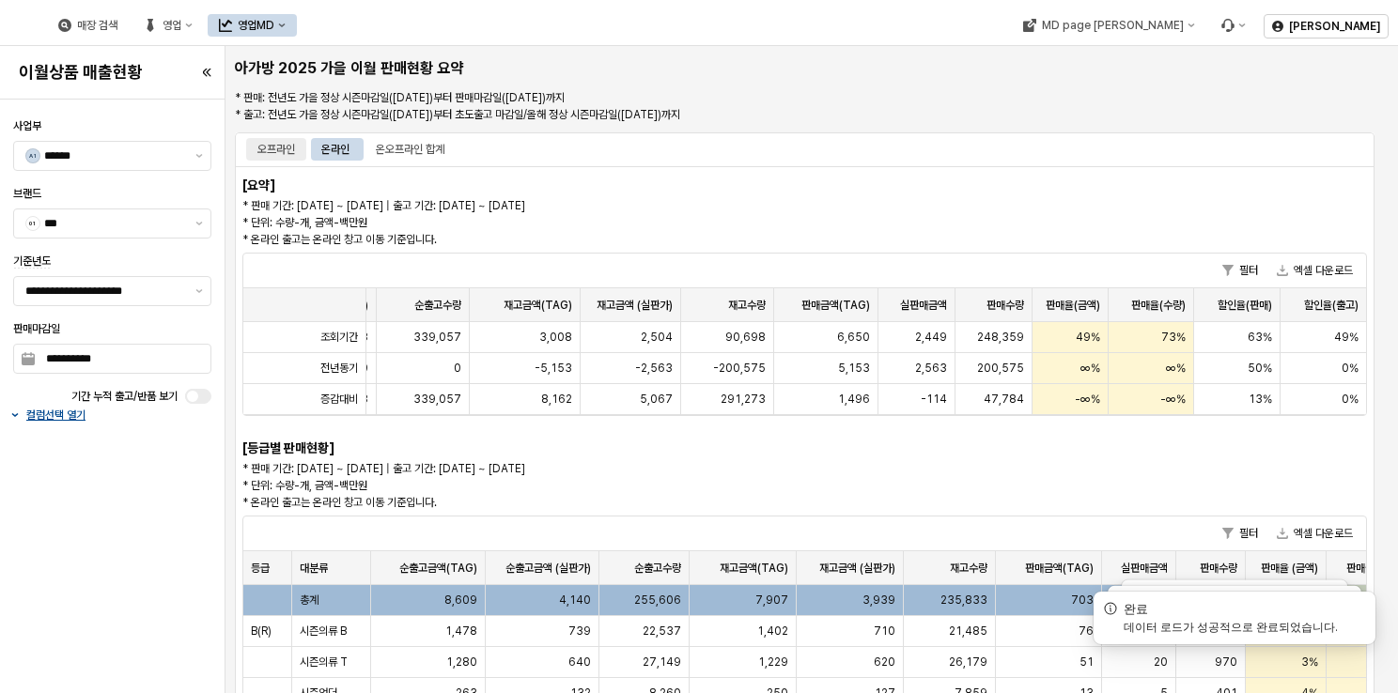
click at [279, 158] on div "오프라인" at bounding box center [276, 149] width 38 height 23
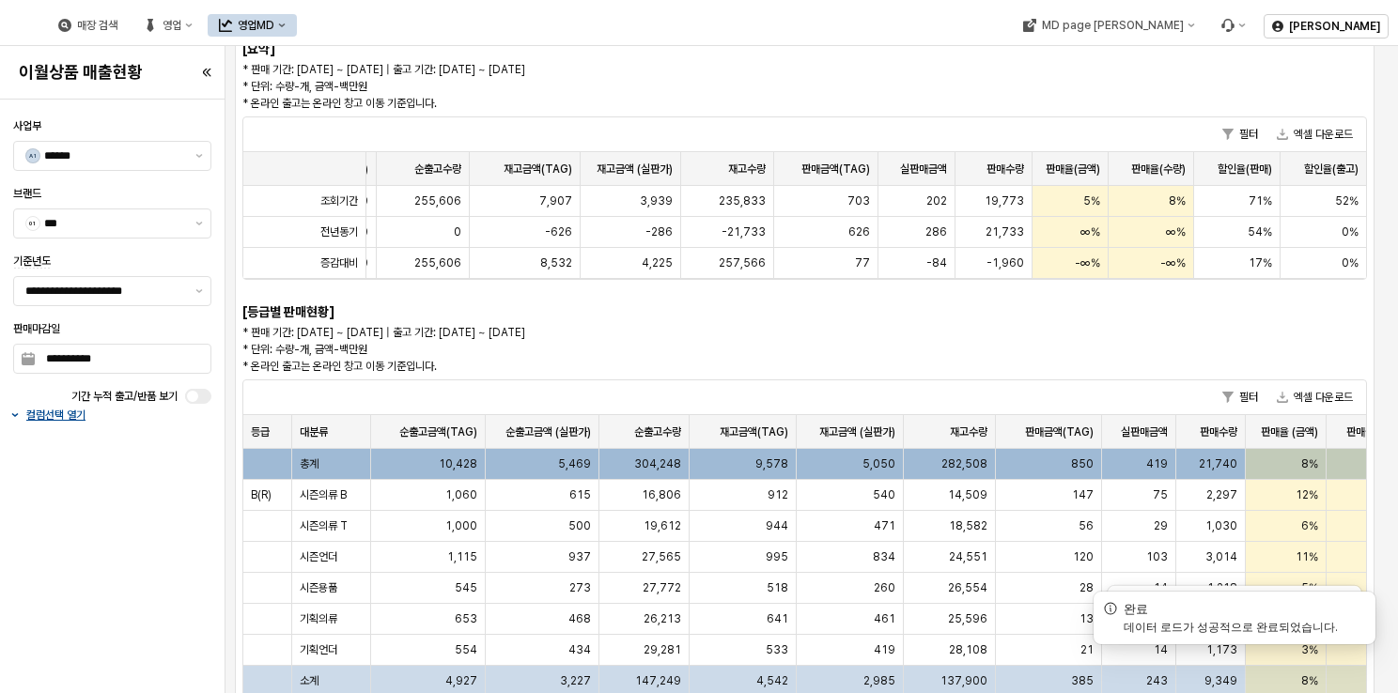
scroll to position [0, 0]
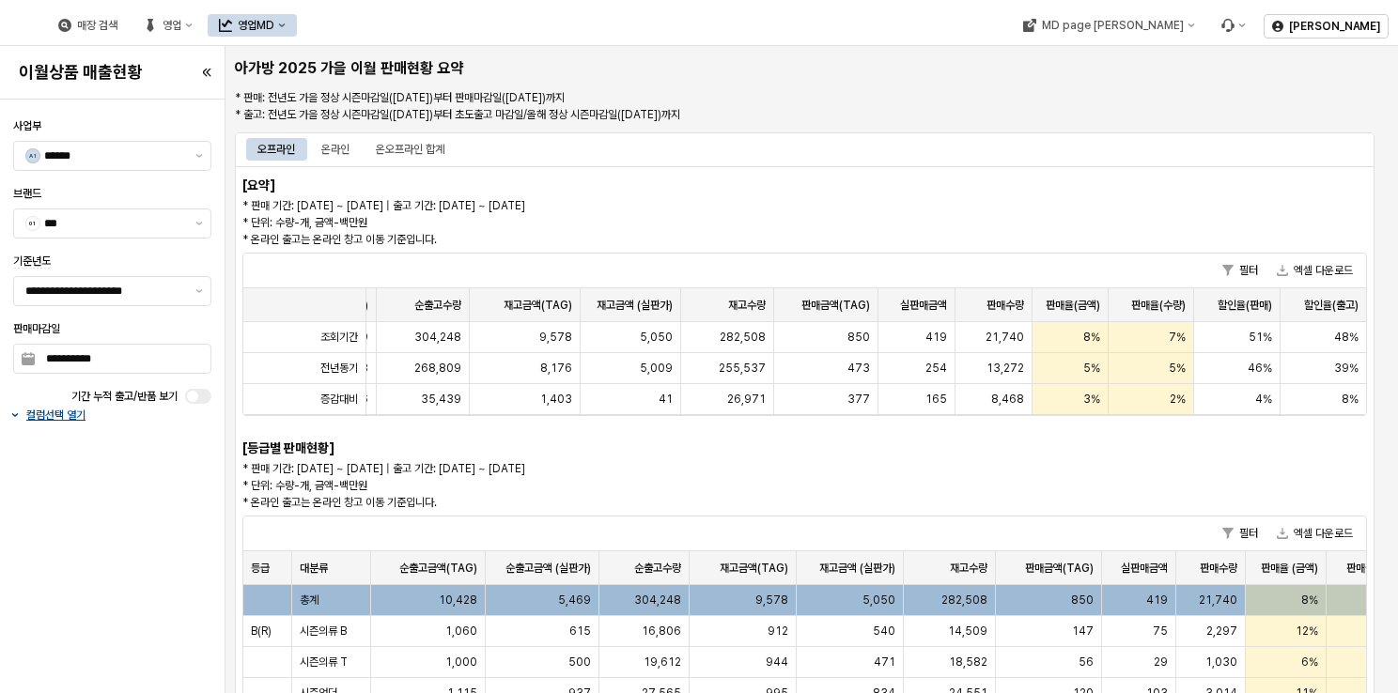
click at [902, 415] on div "순출고금액(TAG) 순출고금액(TAG) 순출고금액 (실판가) 순출고금액 (실판가) 순출고수량 순출고수량 재고금액(TAG) 재고금액(TAG) 재…" at bounding box center [804, 351] width 1123 height 127
click at [416, 141] on div "온오프라인 합계" at bounding box center [410, 149] width 69 height 23
click at [17, 413] on icon "button" at bounding box center [15, 415] width 8 height 4
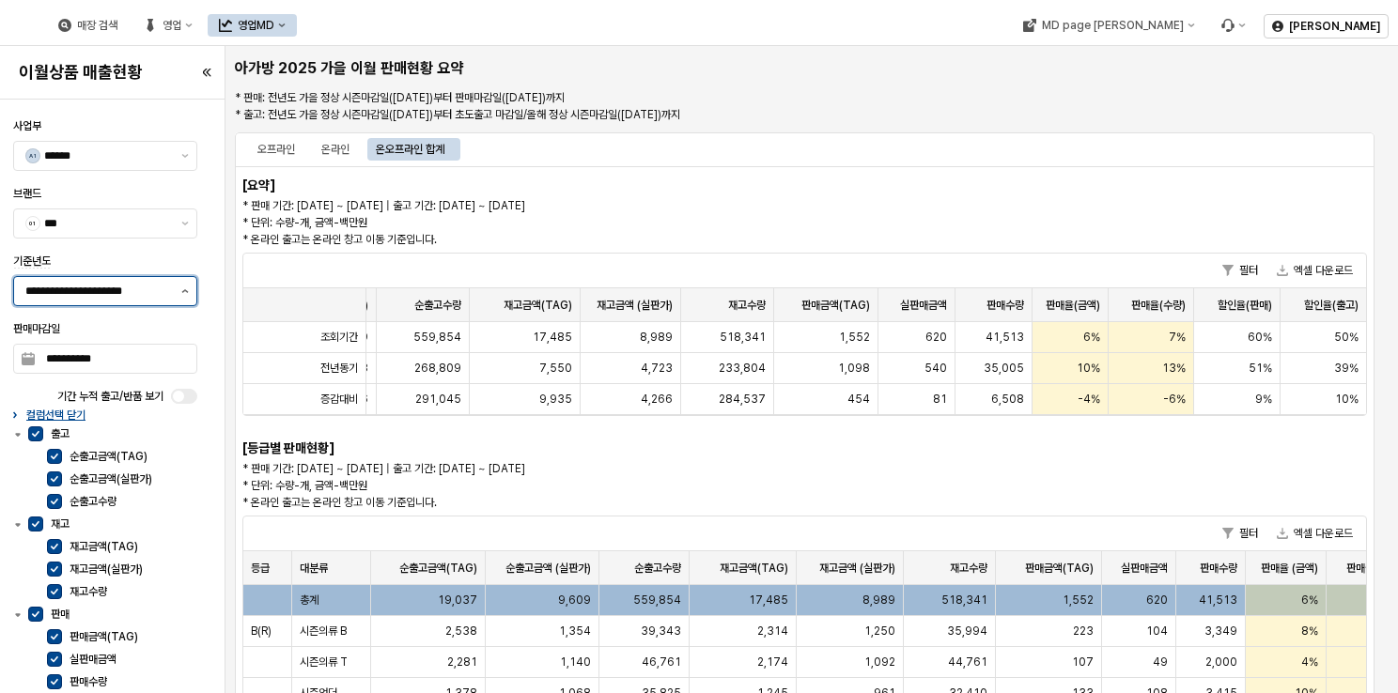
click at [180, 290] on button "제안 사항 표시" at bounding box center [185, 291] width 23 height 28
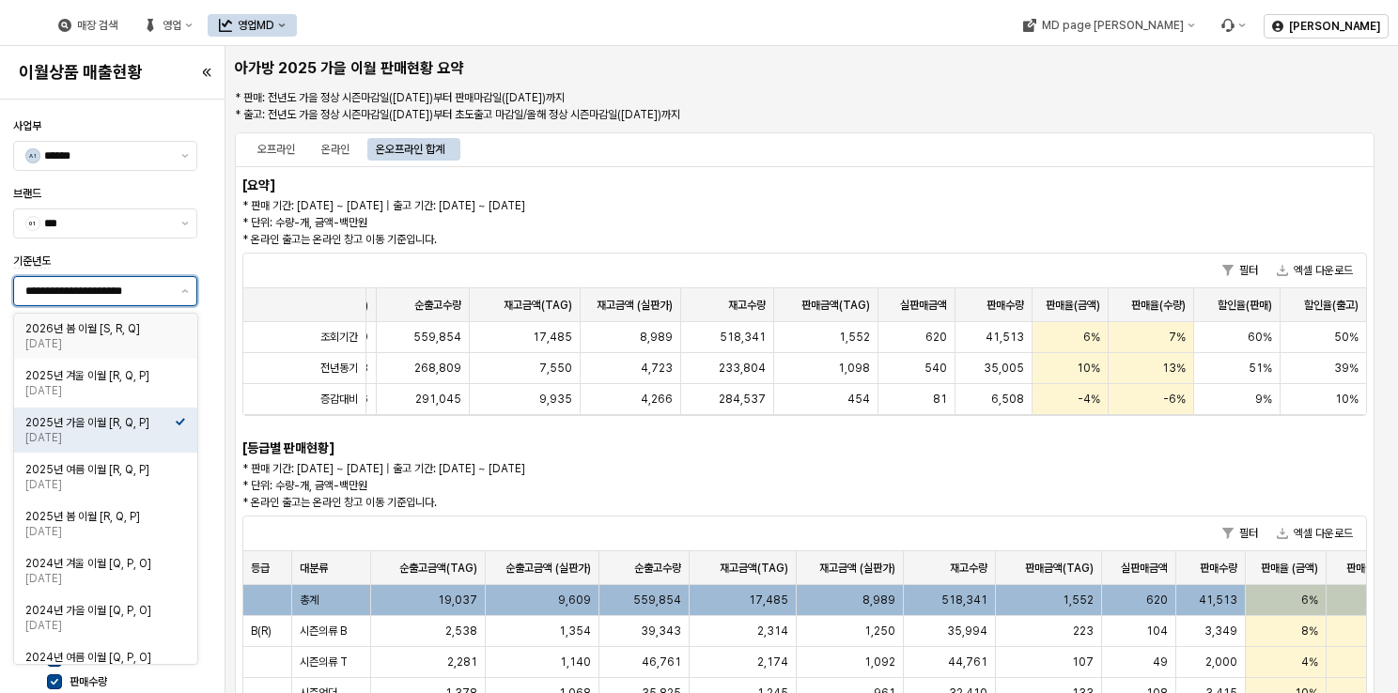
click at [109, 333] on div "2026년 봄 이월 [S, R, Q]" at bounding box center [99, 328] width 149 height 15
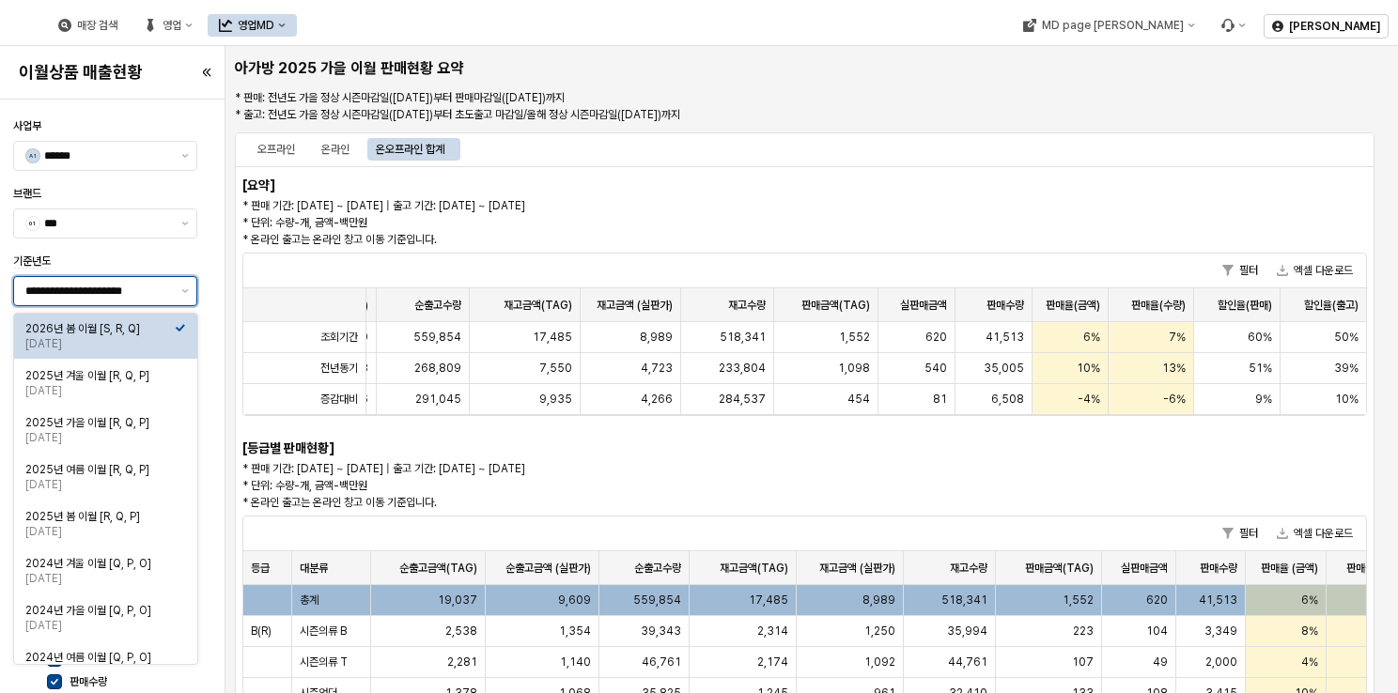
type input "**********"
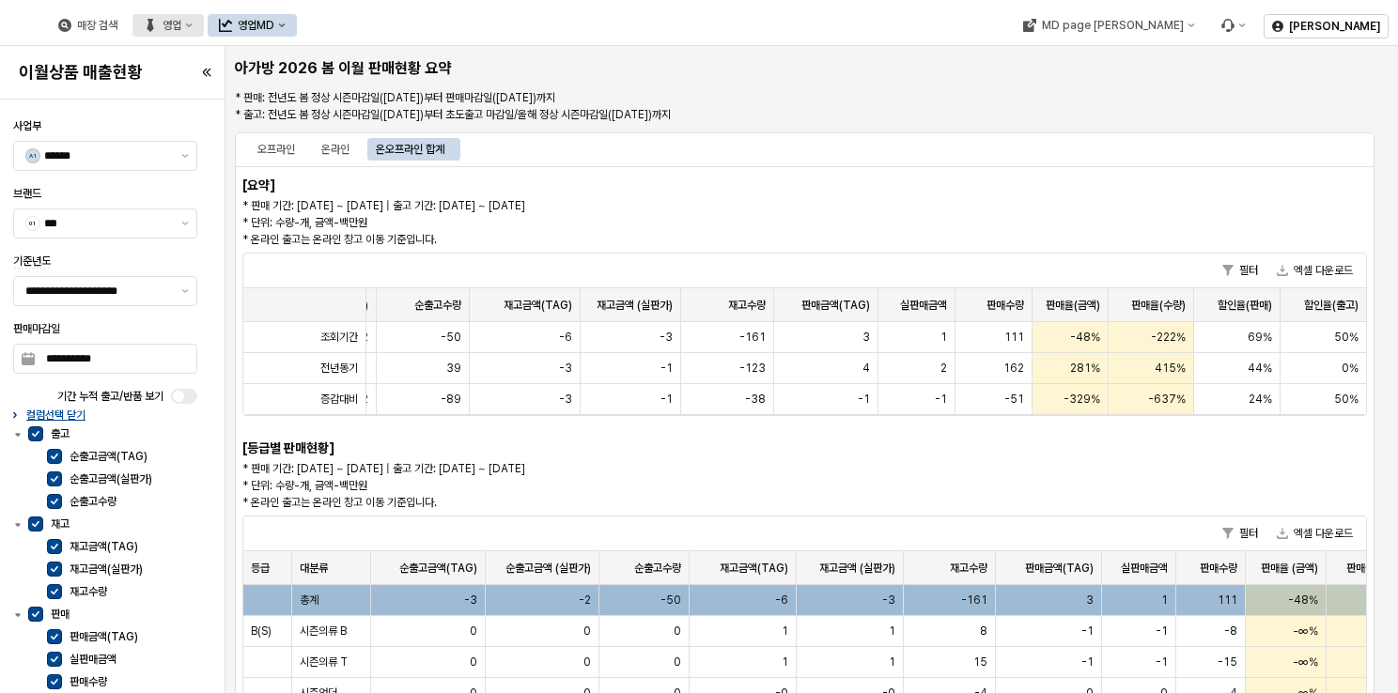
click at [181, 19] on div "영업" at bounding box center [172, 25] width 19 height 13
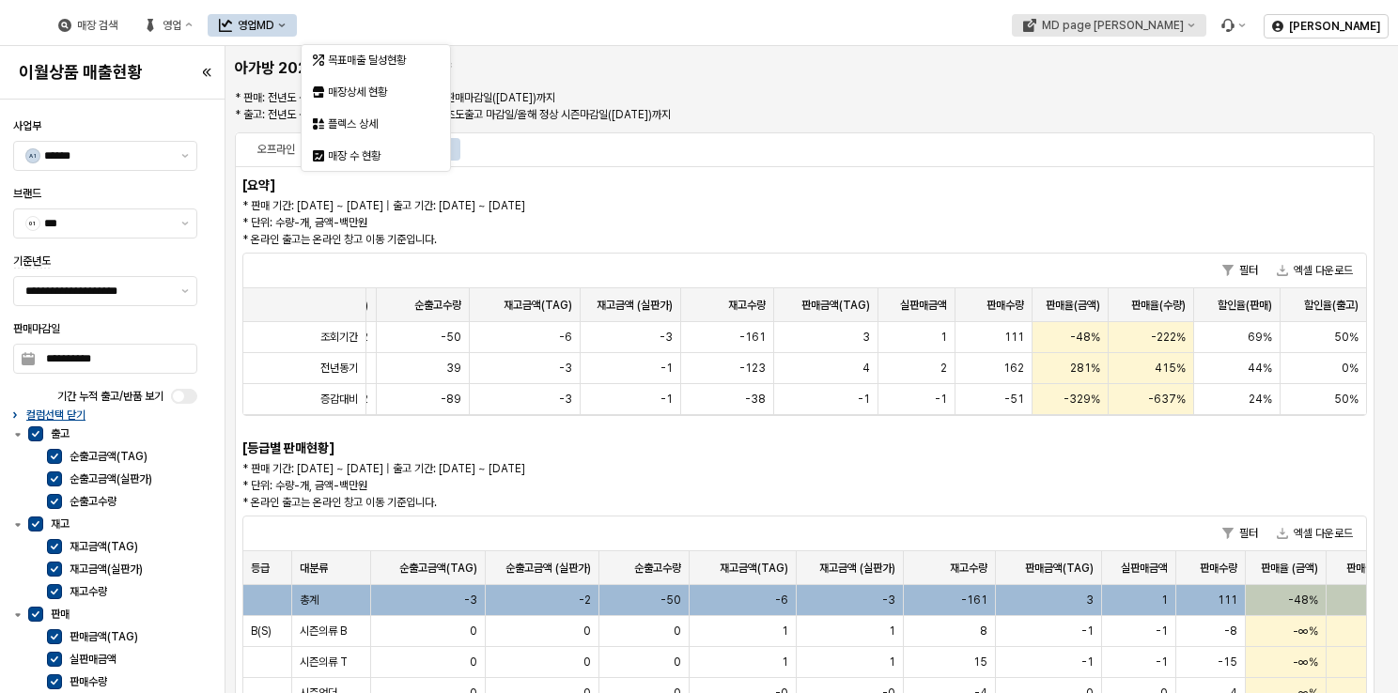
click at [1183, 23] on div "MD page [PERSON_NAME]" at bounding box center [1112, 25] width 142 height 13
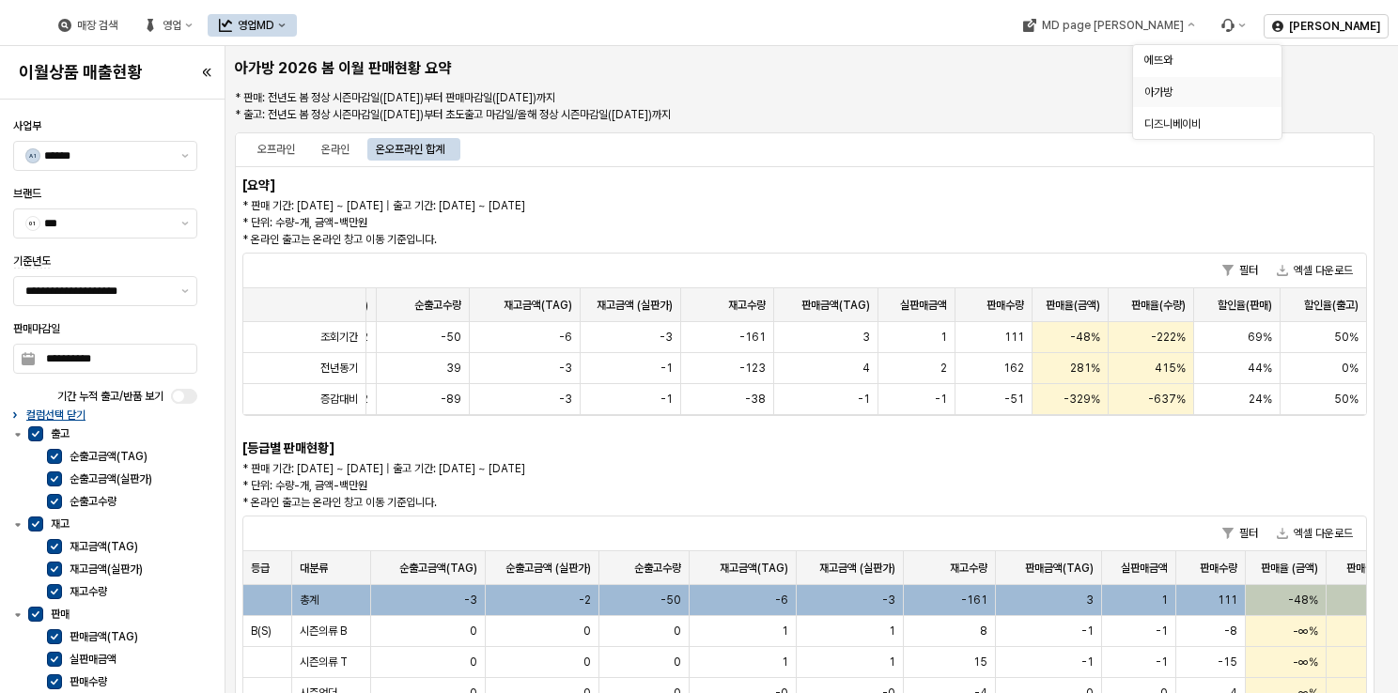
click at [1198, 94] on div "아가방" at bounding box center [1201, 92] width 115 height 15
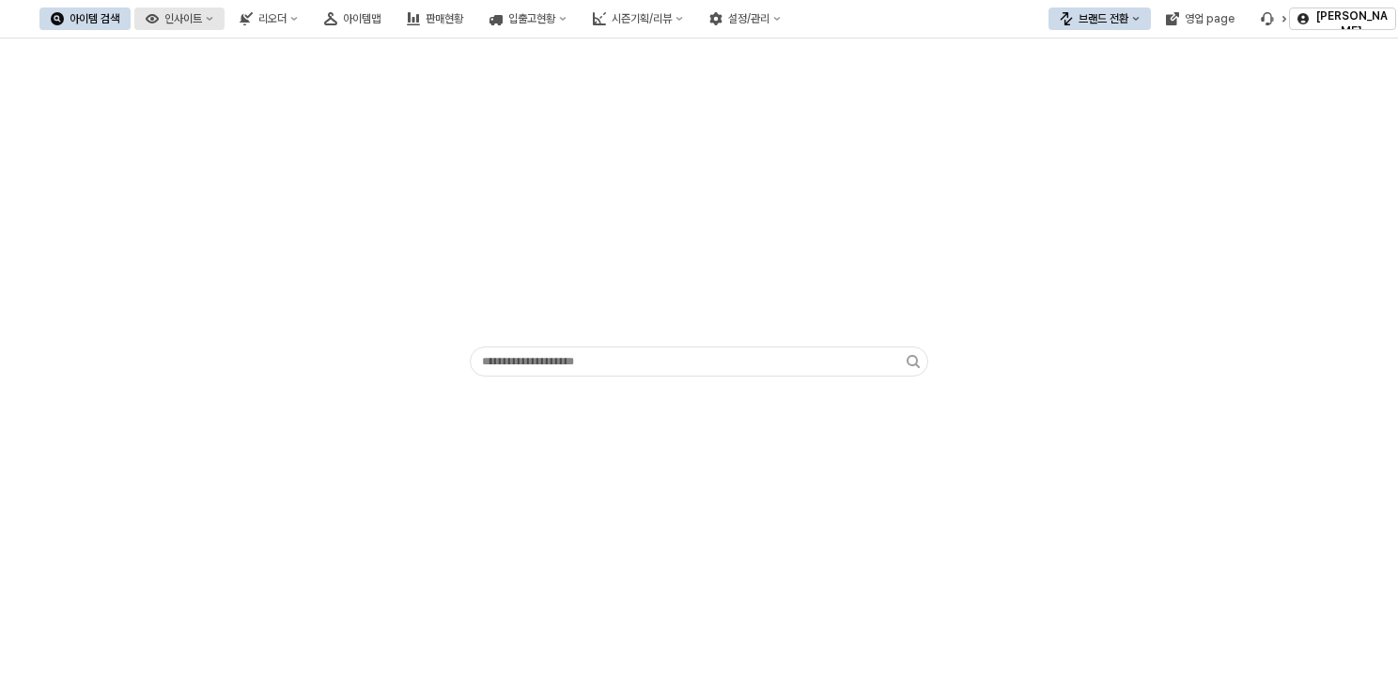
click at [213, 18] on icon "인사이트" at bounding box center [210, 19] width 8 height 8
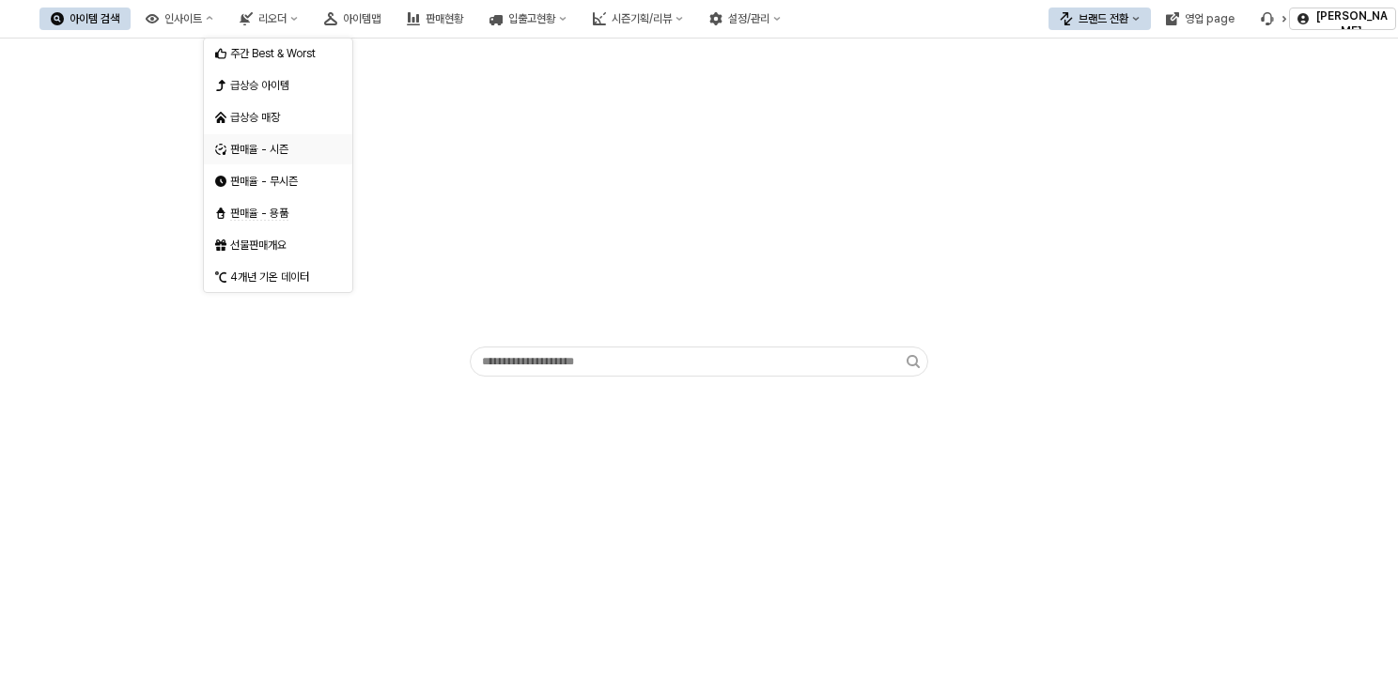
click at [272, 147] on div "판매율 - 시즌" at bounding box center [280, 149] width 100 height 15
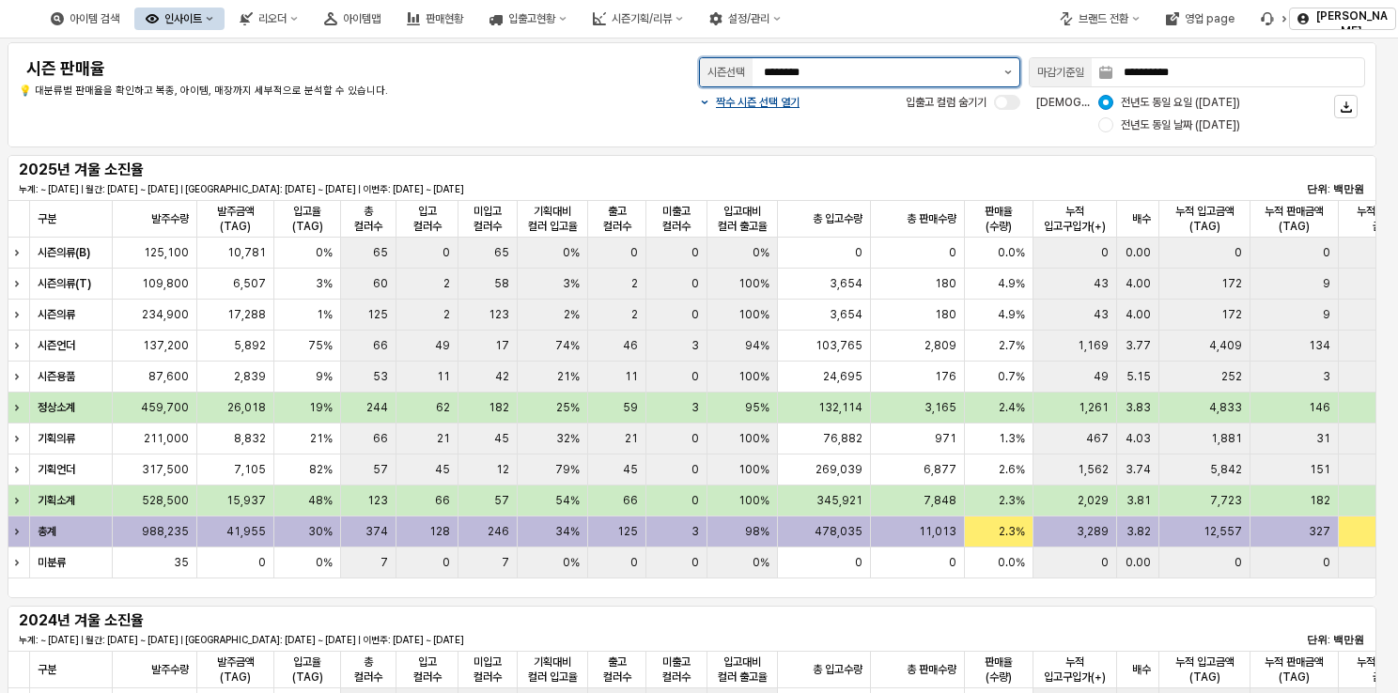
click at [1011, 72] on icon "제안 사항 표시" at bounding box center [1008, 72] width 8 height 4
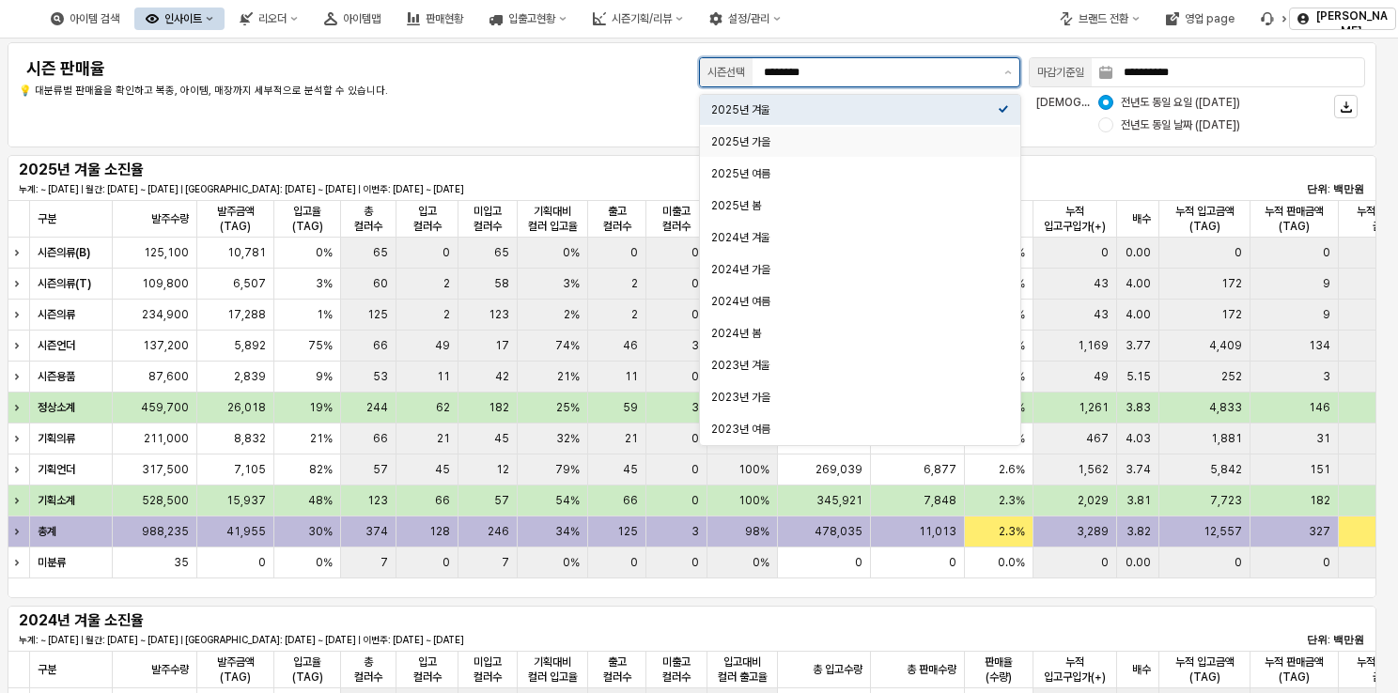
click at [898, 142] on div "2025년 가을" at bounding box center [854, 141] width 287 height 15
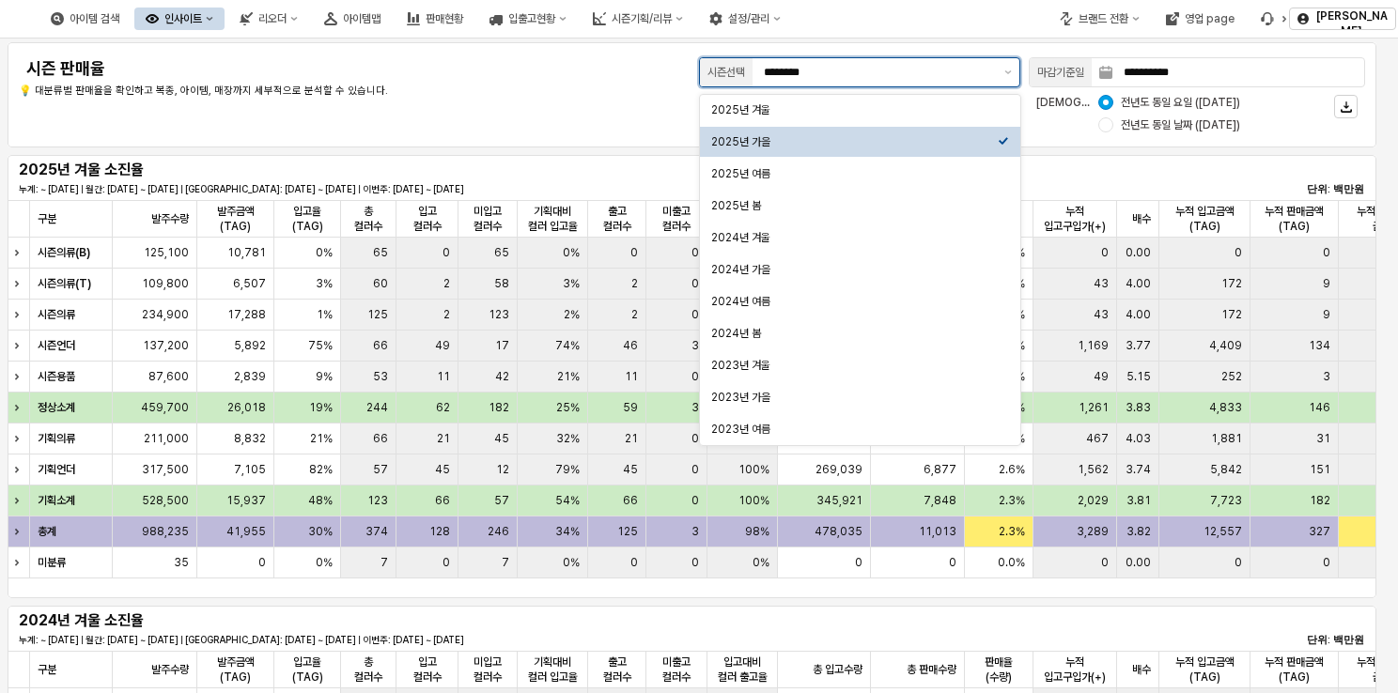
type input "********"
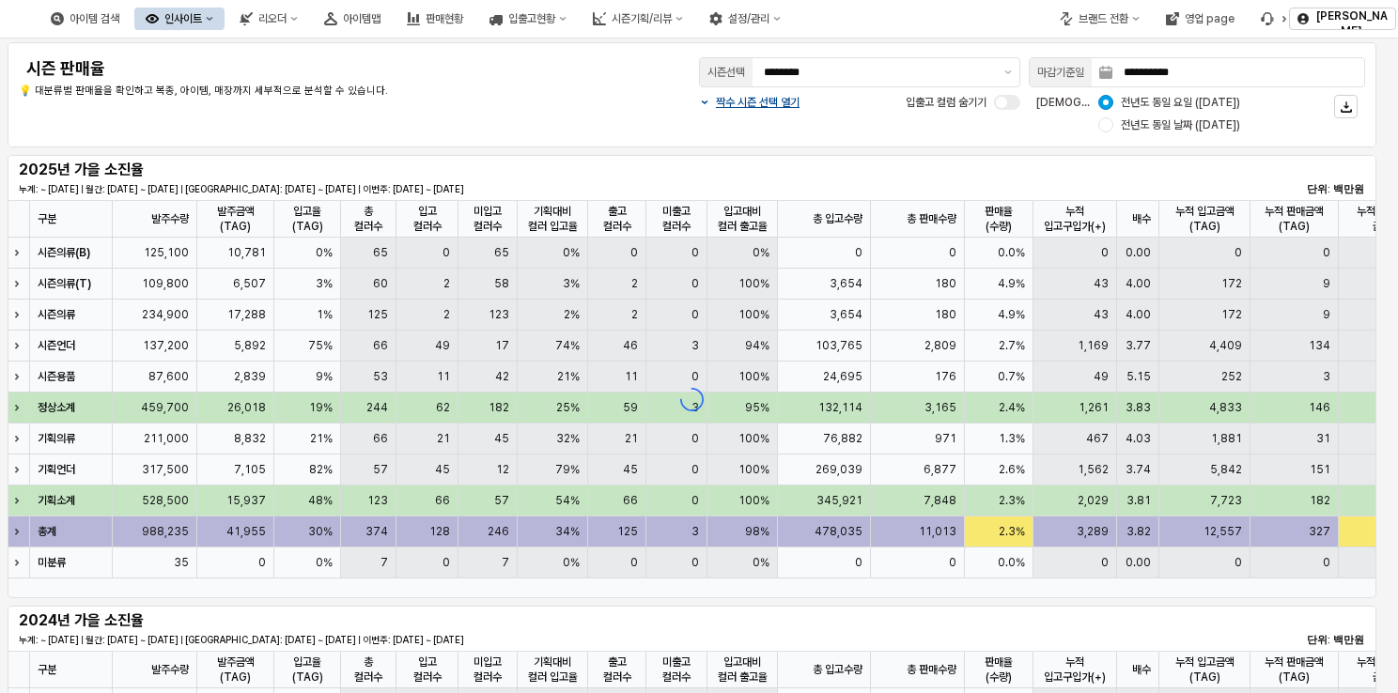
click at [202, 24] on div "인사이트" at bounding box center [183, 18] width 38 height 13
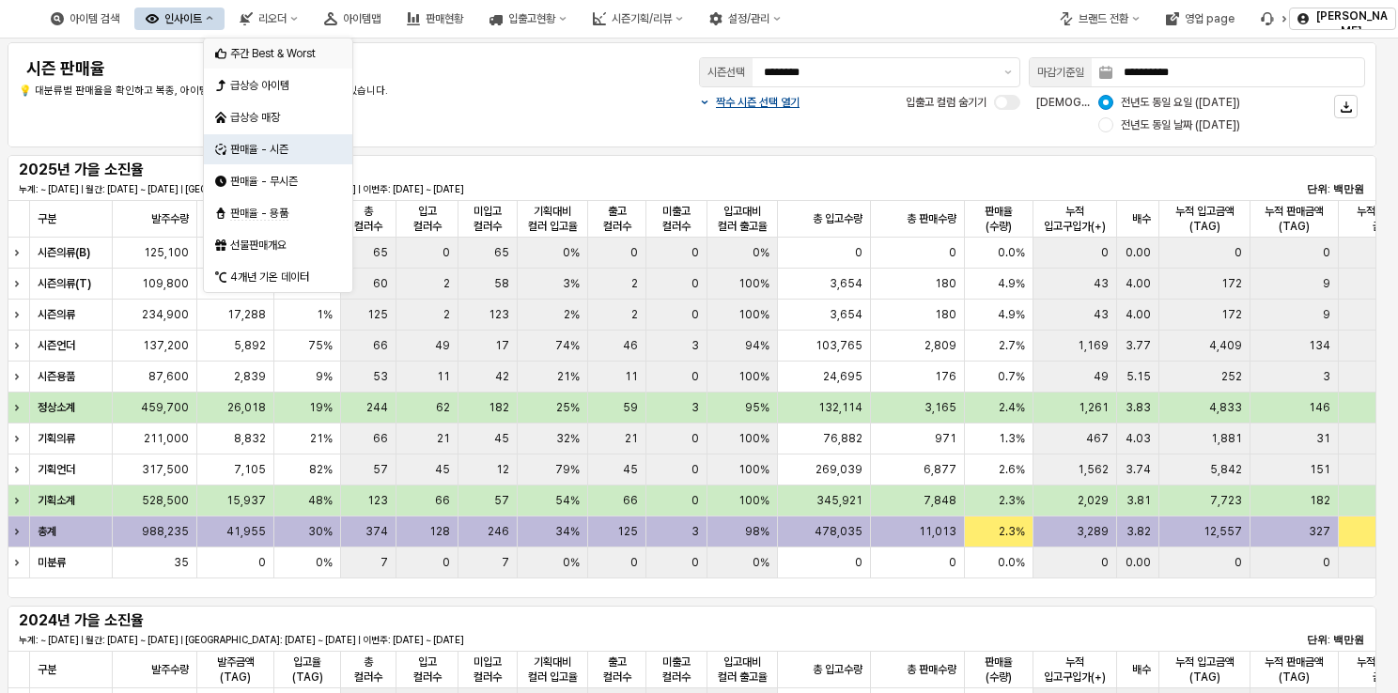
click at [277, 50] on div "주간 Best & Worst" at bounding box center [280, 53] width 100 height 15
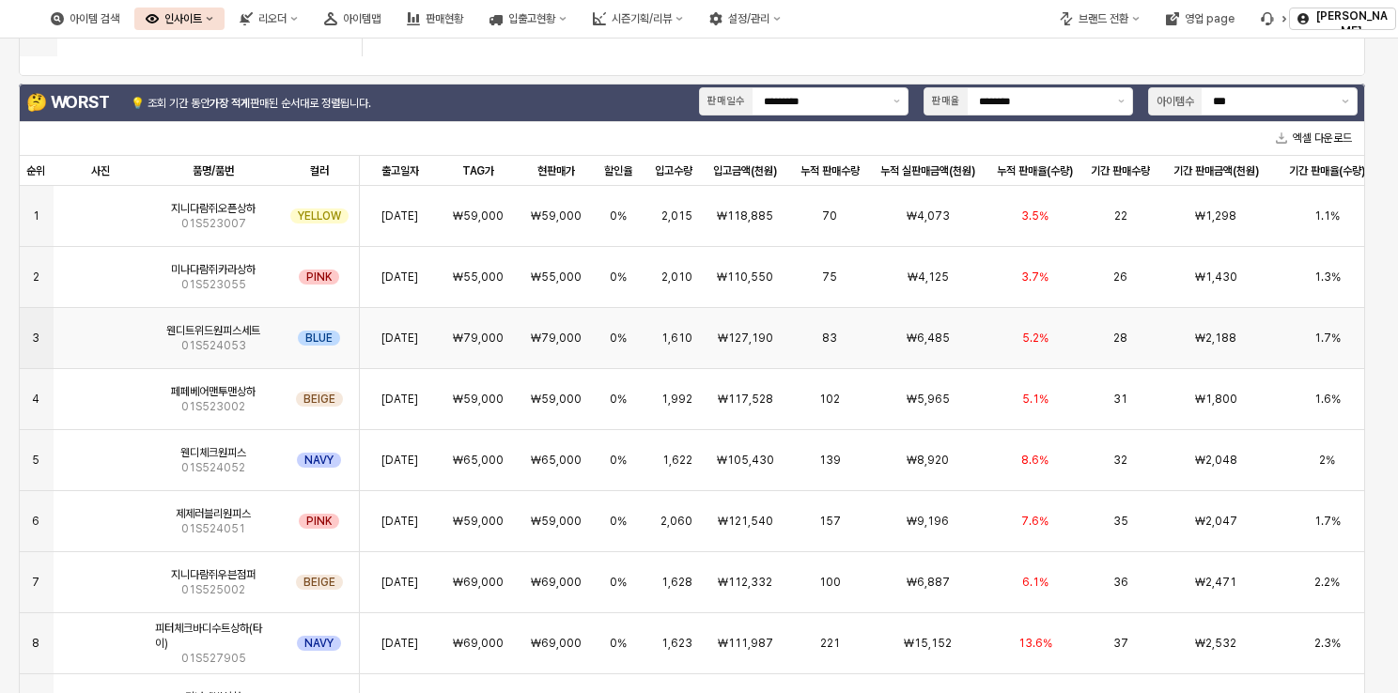
scroll to position [1032, 0]
